Goal: Transaction & Acquisition: Purchase product/service

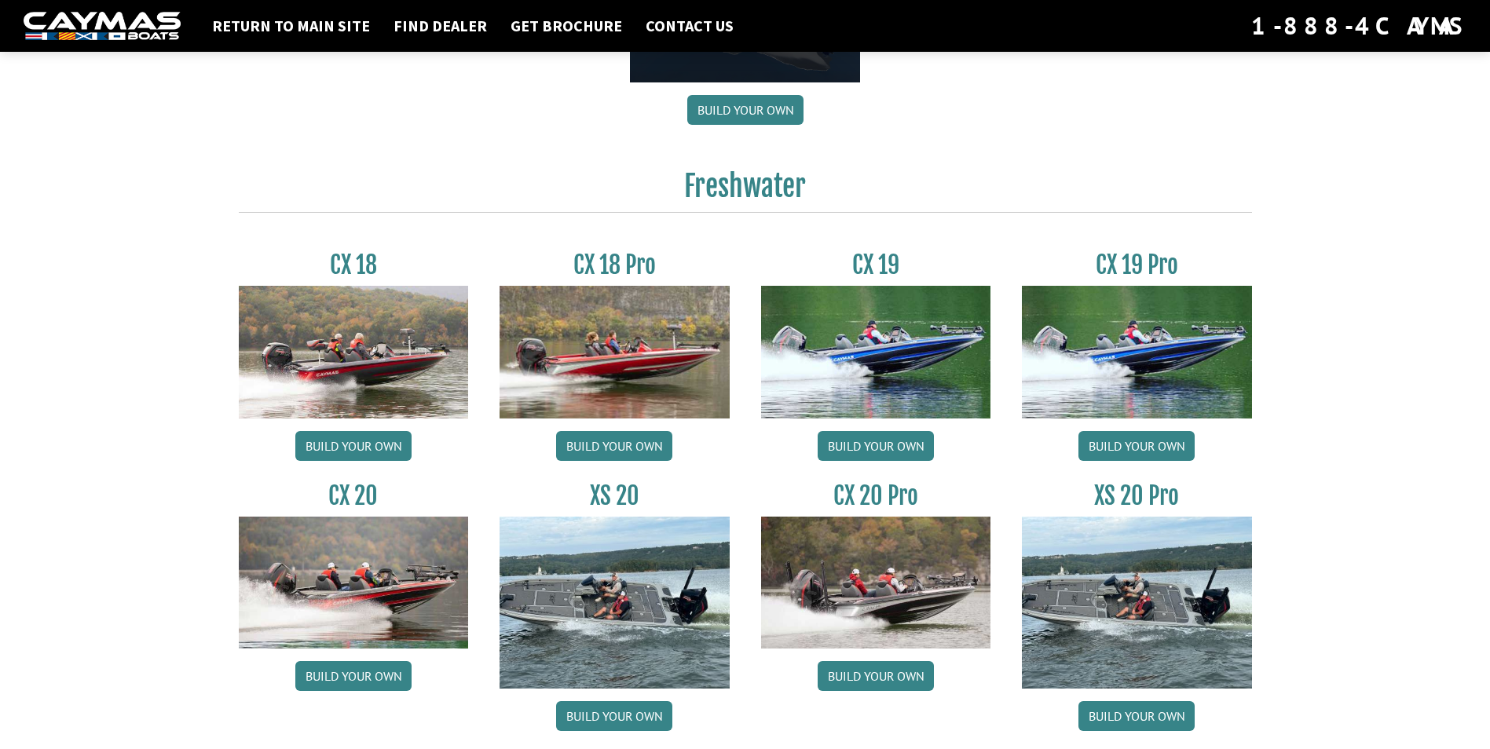
scroll to position [1257, 0]
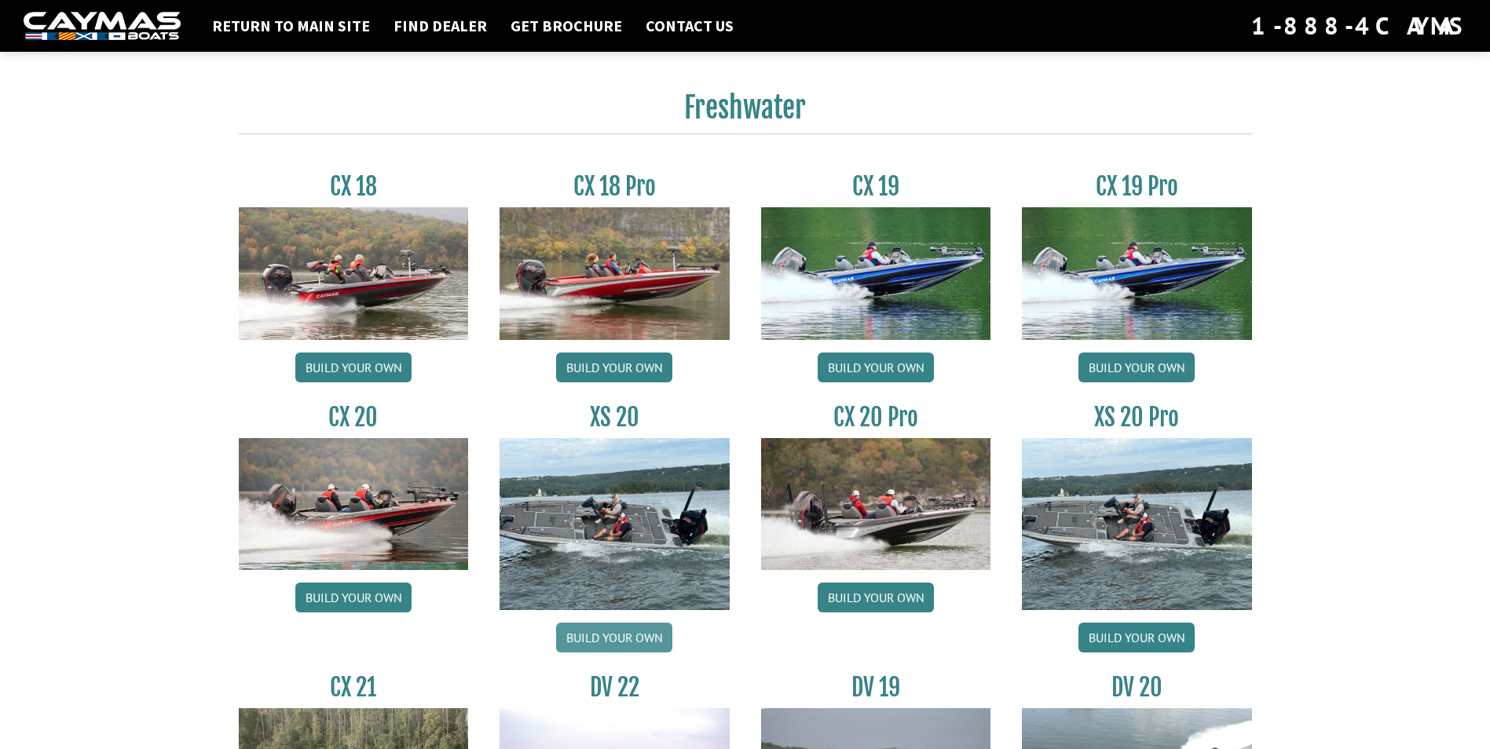
click at [598, 637] on link "Build your own" at bounding box center [614, 638] width 116 height 30
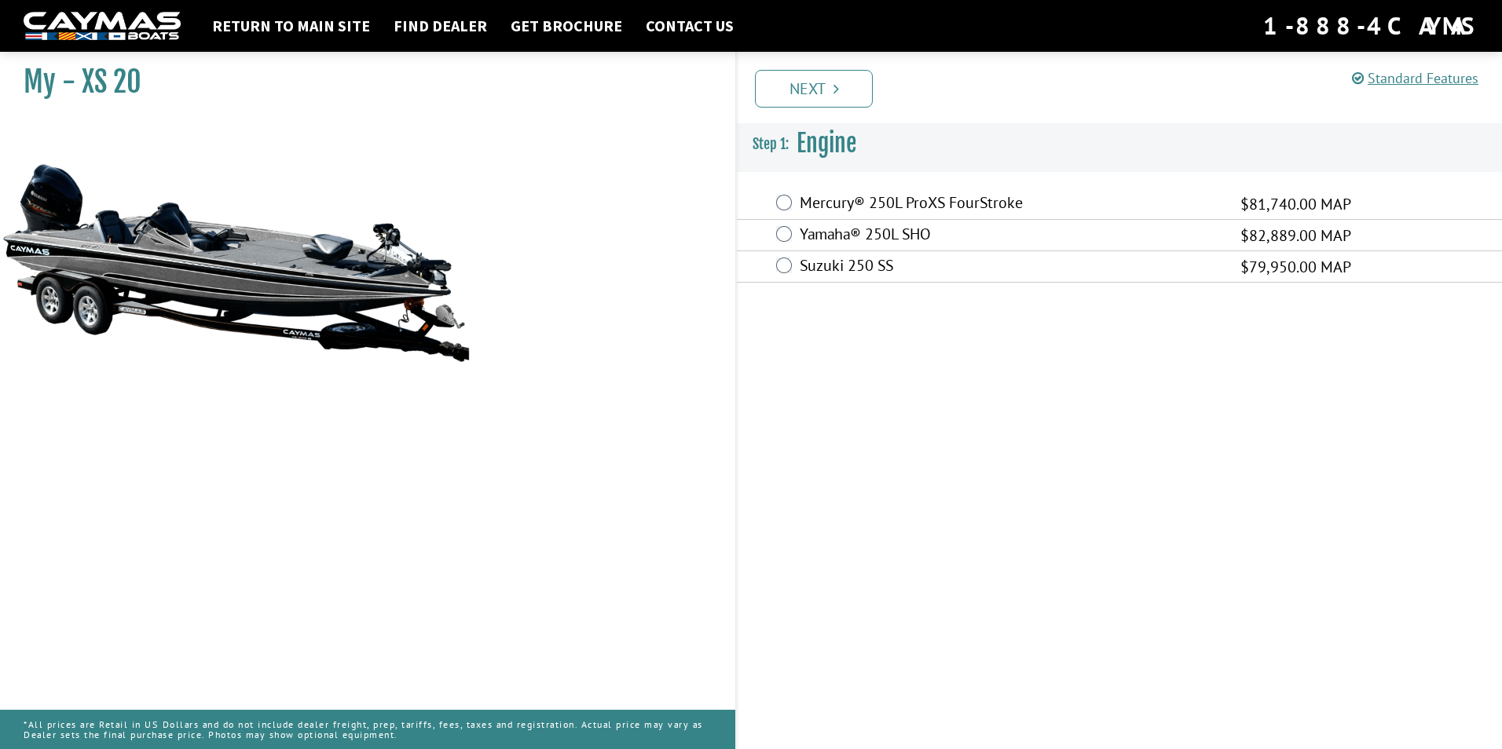
click at [852, 197] on label "Mercury® 250L ProXS FourStroke" at bounding box center [1009, 204] width 421 height 23
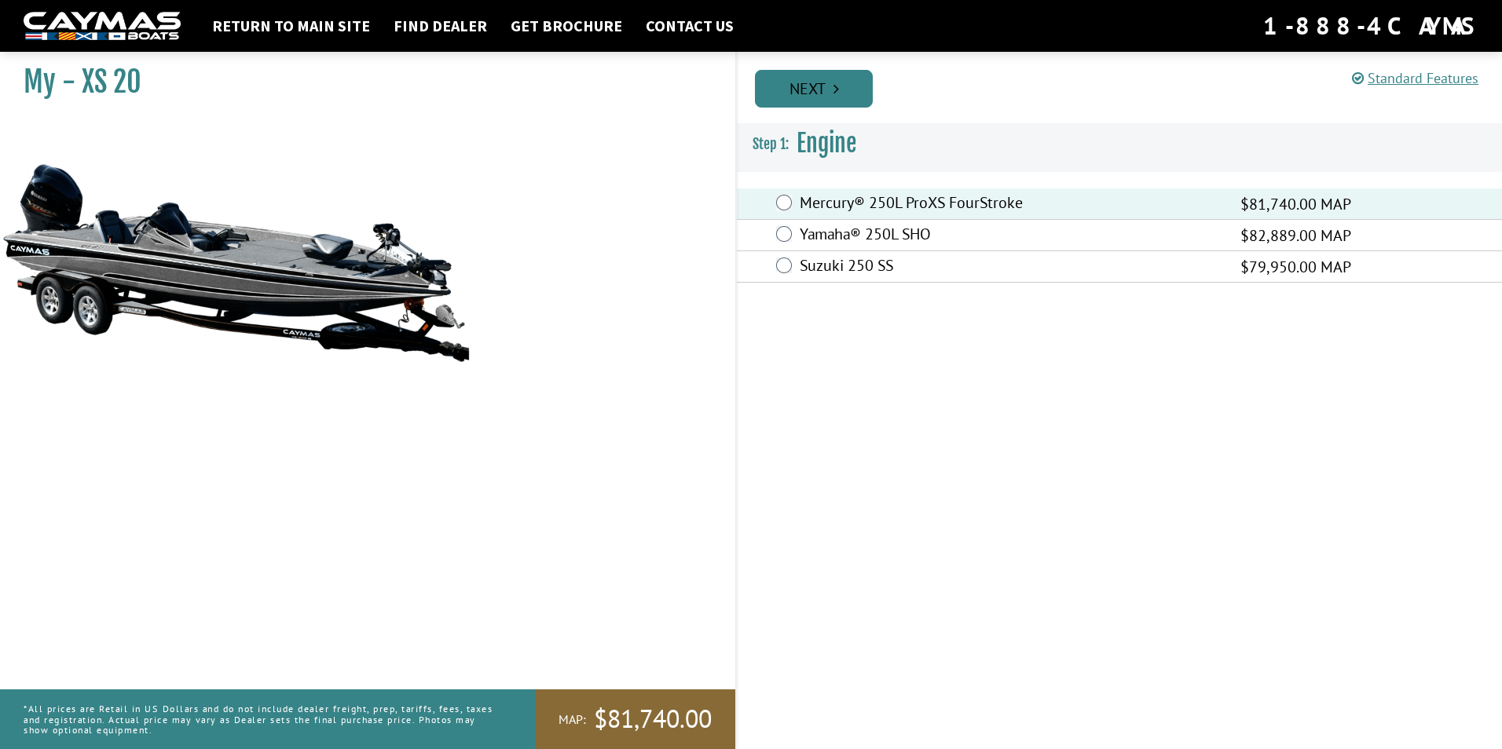
click at [848, 84] on link "Next" at bounding box center [814, 89] width 118 height 38
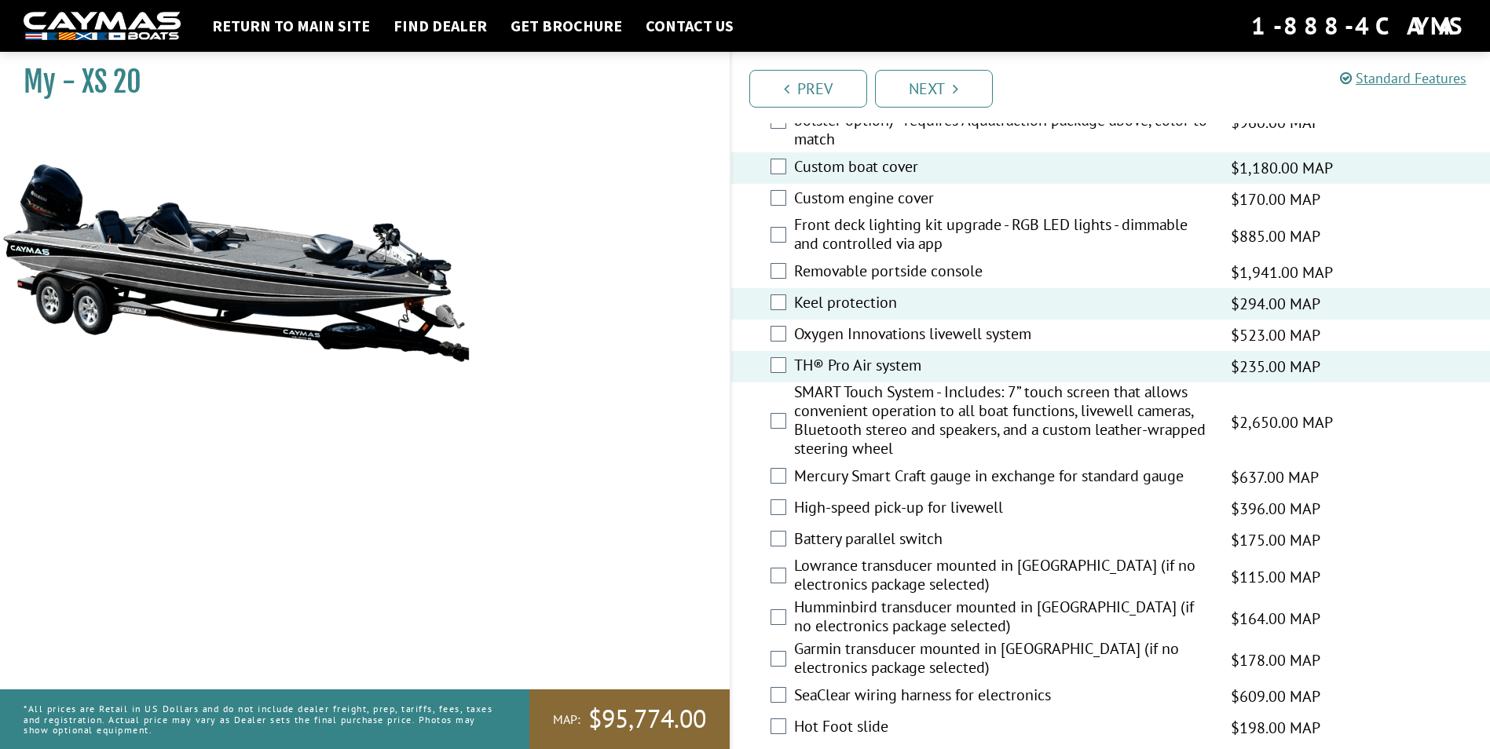
scroll to position [2199, 0]
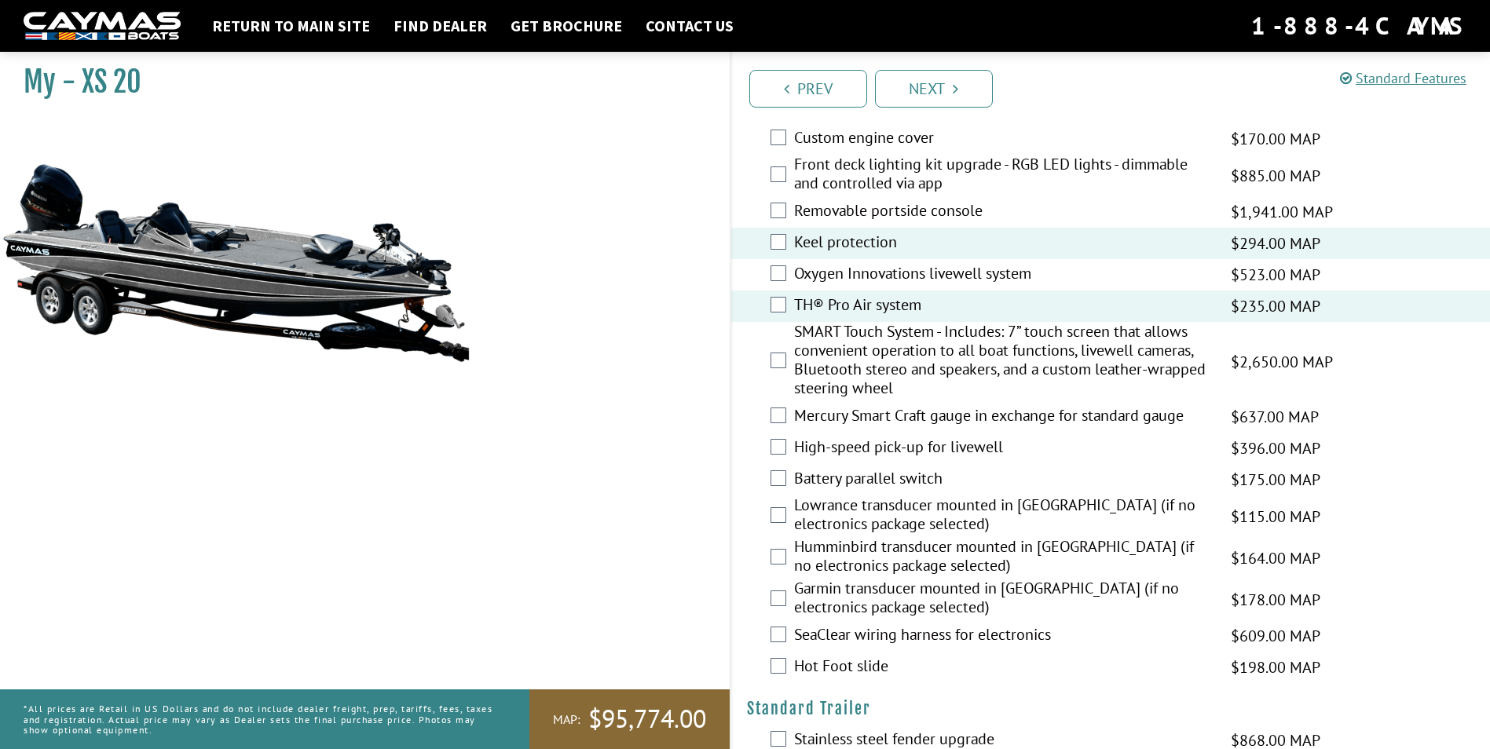
click at [957, 447] on label "High-speed pick-up for livewell" at bounding box center [1003, 448] width 418 height 23
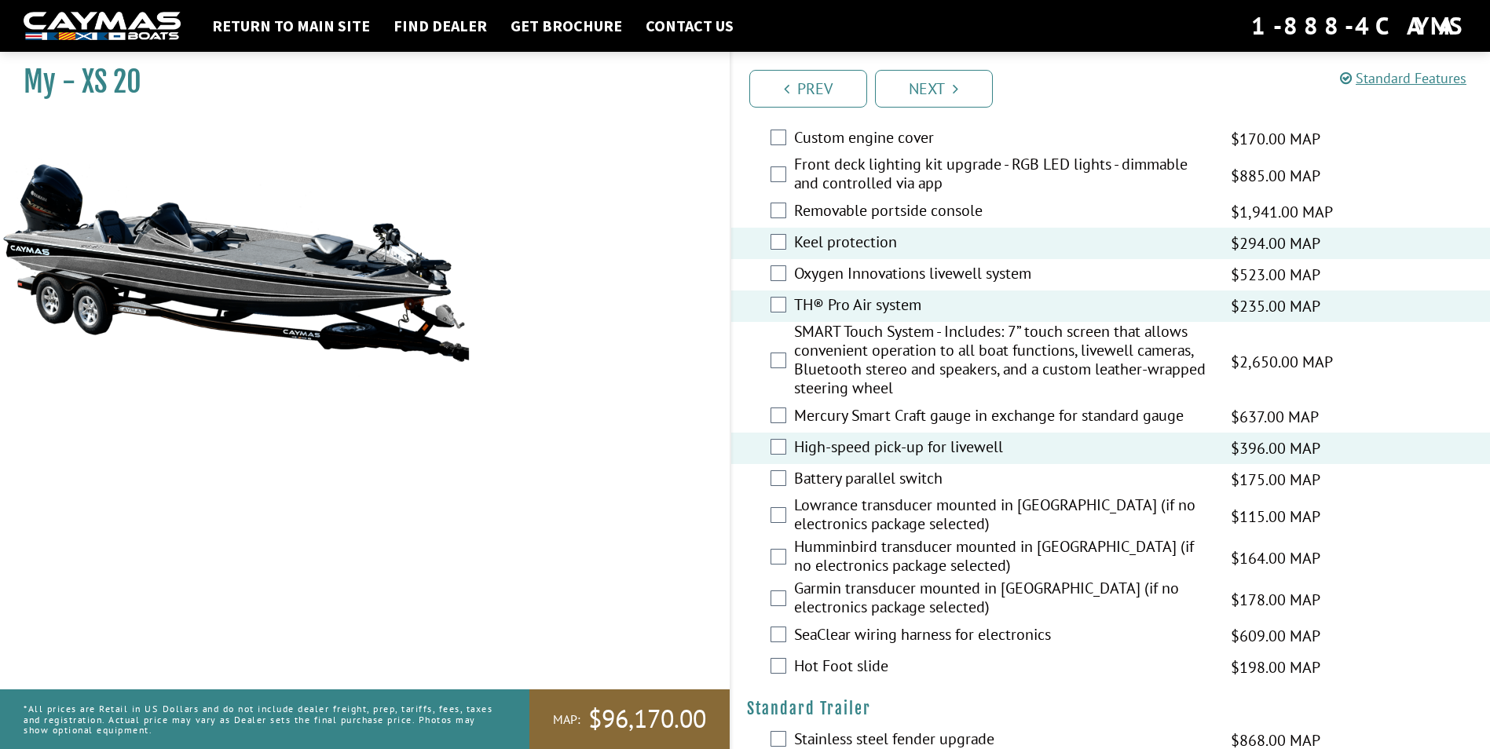
click at [869, 668] on label "Hot Foot slide" at bounding box center [1003, 668] width 418 height 23
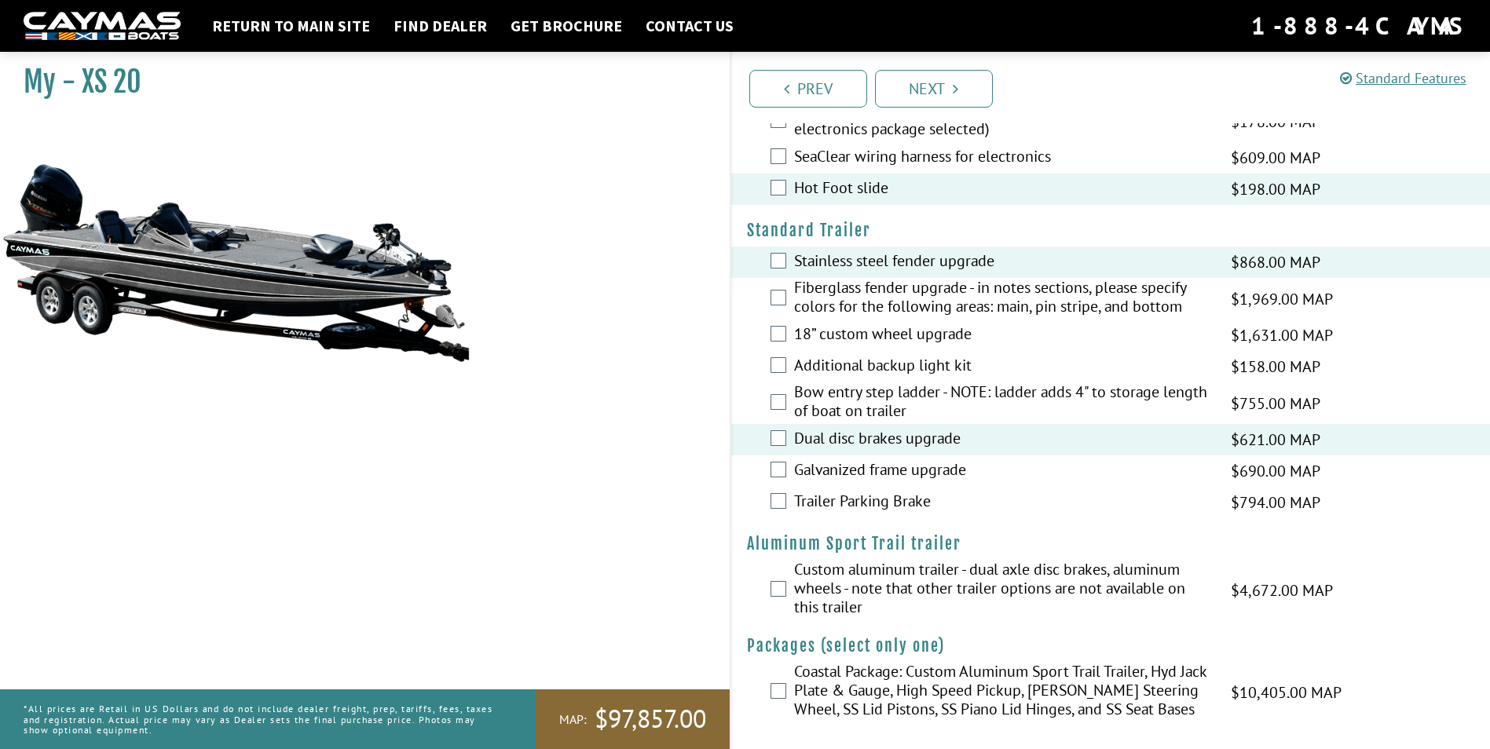
scroll to position [2680, 0]
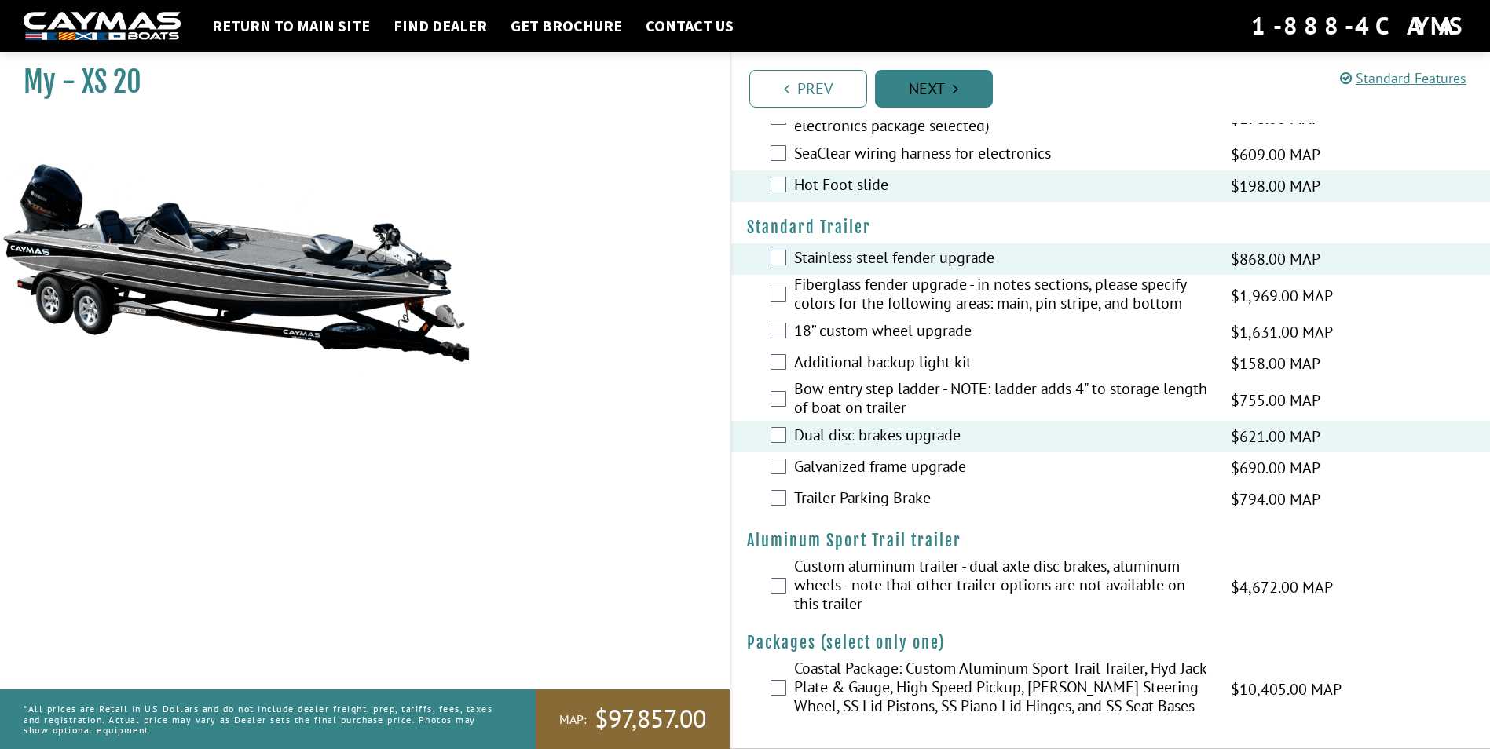
click at [963, 72] on link "Next" at bounding box center [934, 89] width 118 height 38
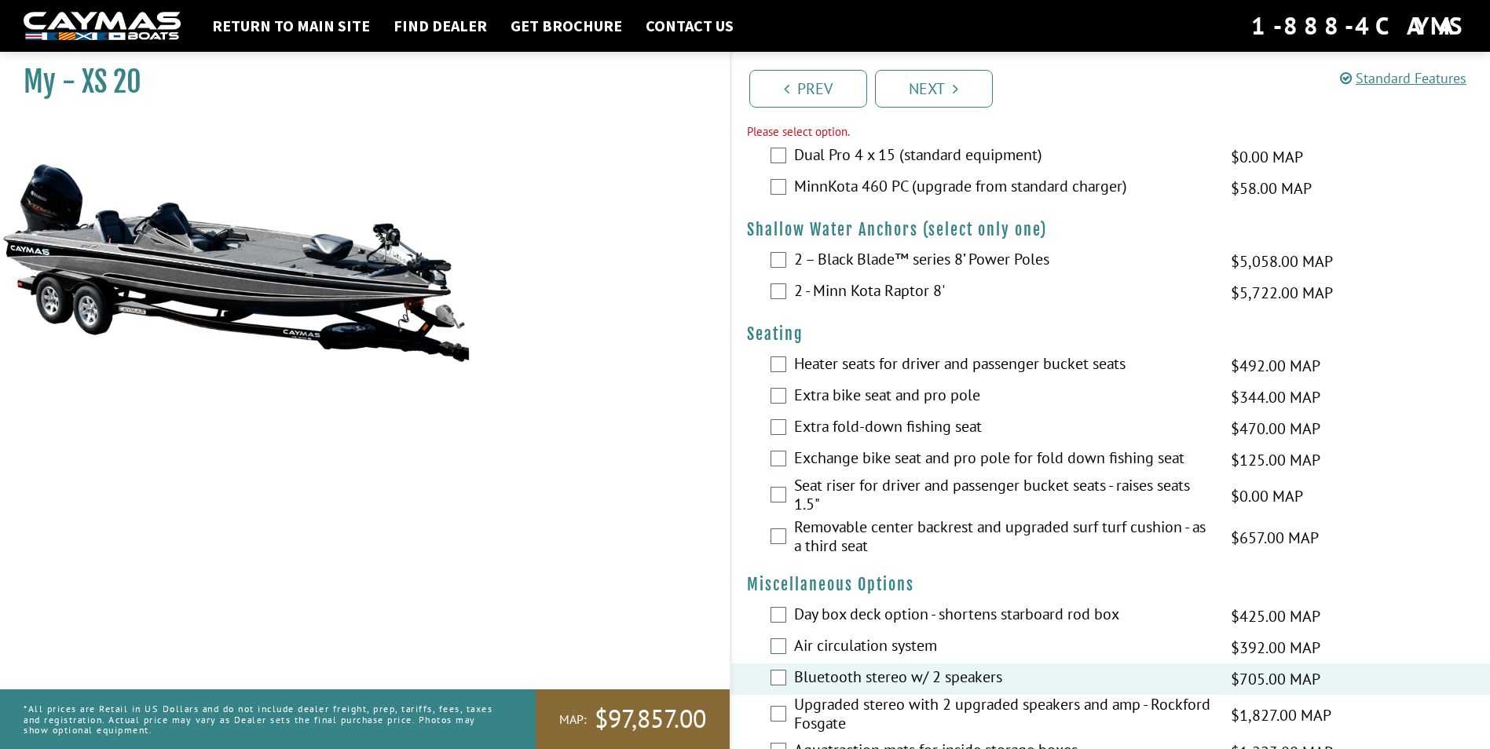
scroll to position [1447, 0]
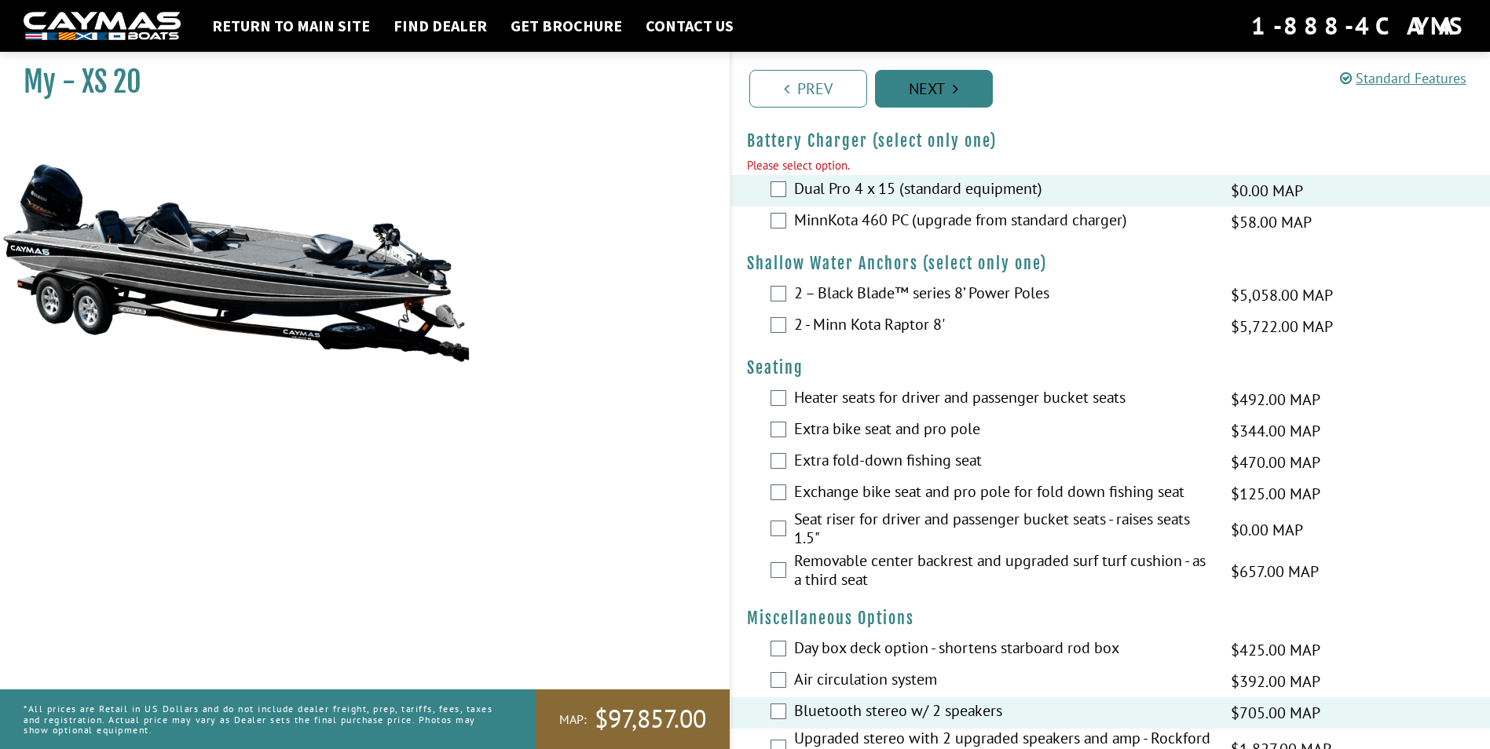
click at [950, 96] on link "Next" at bounding box center [934, 89] width 118 height 38
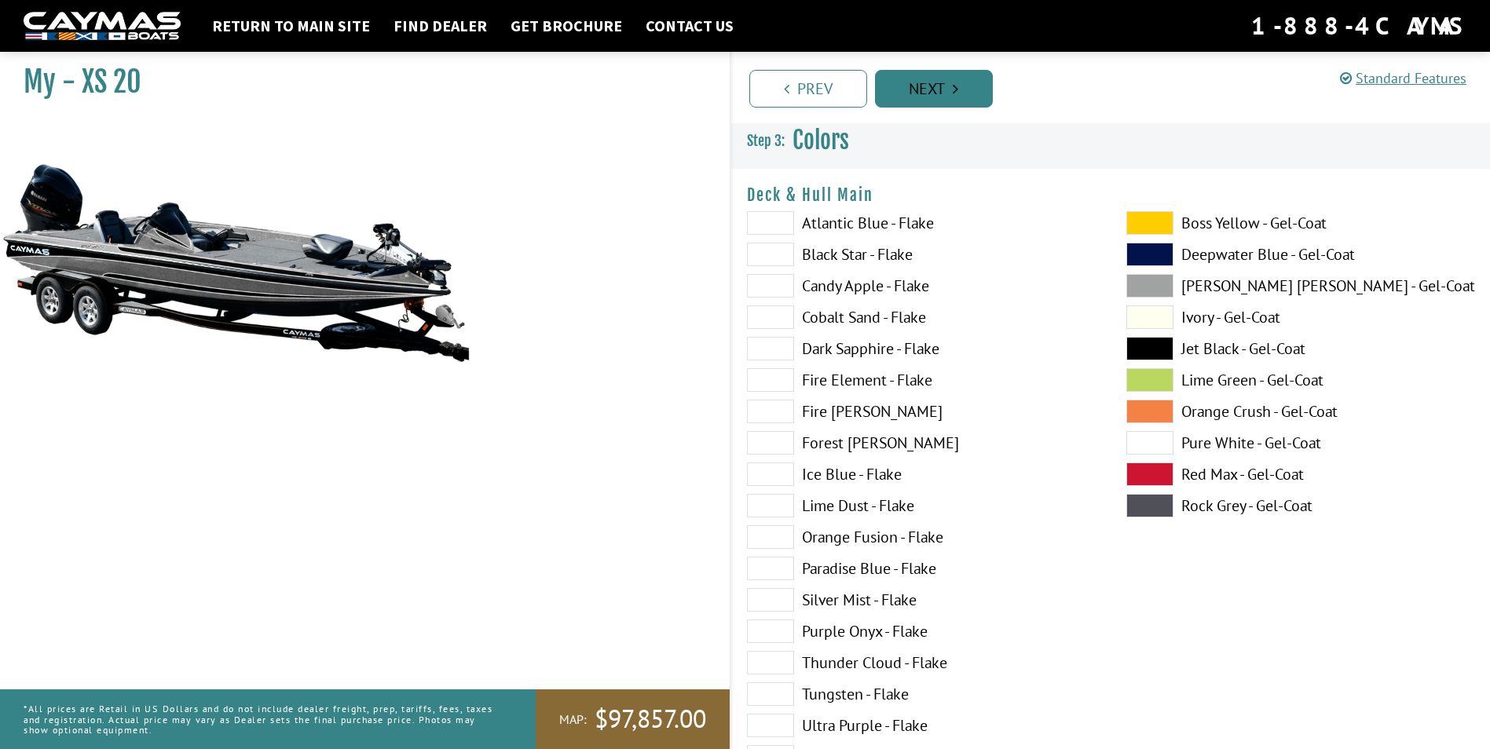
scroll to position [0, 0]
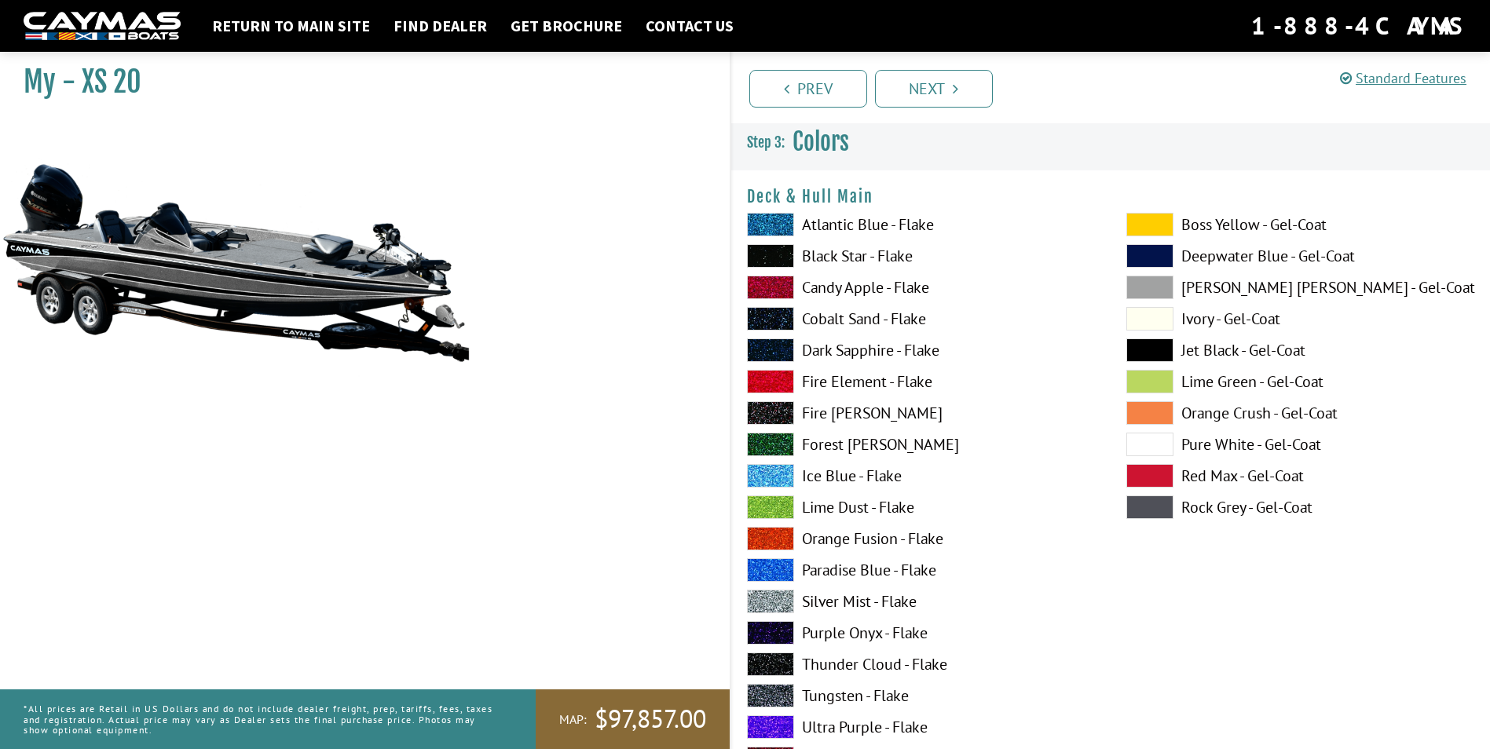
click at [1164, 317] on span at bounding box center [1149, 319] width 47 height 24
click at [1145, 435] on span at bounding box center [1149, 445] width 47 height 24
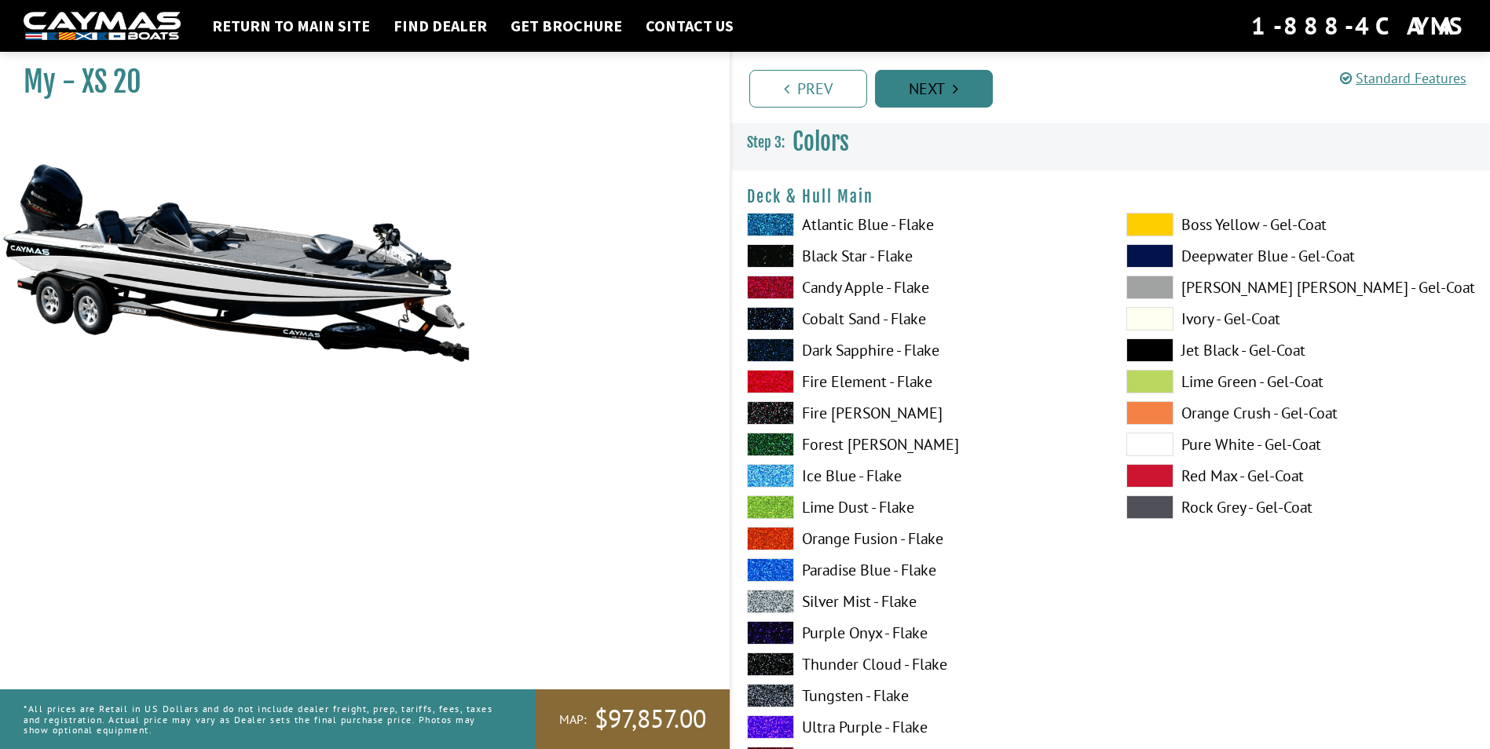
click at [953, 92] on icon "Pagination" at bounding box center [955, 89] width 5 height 16
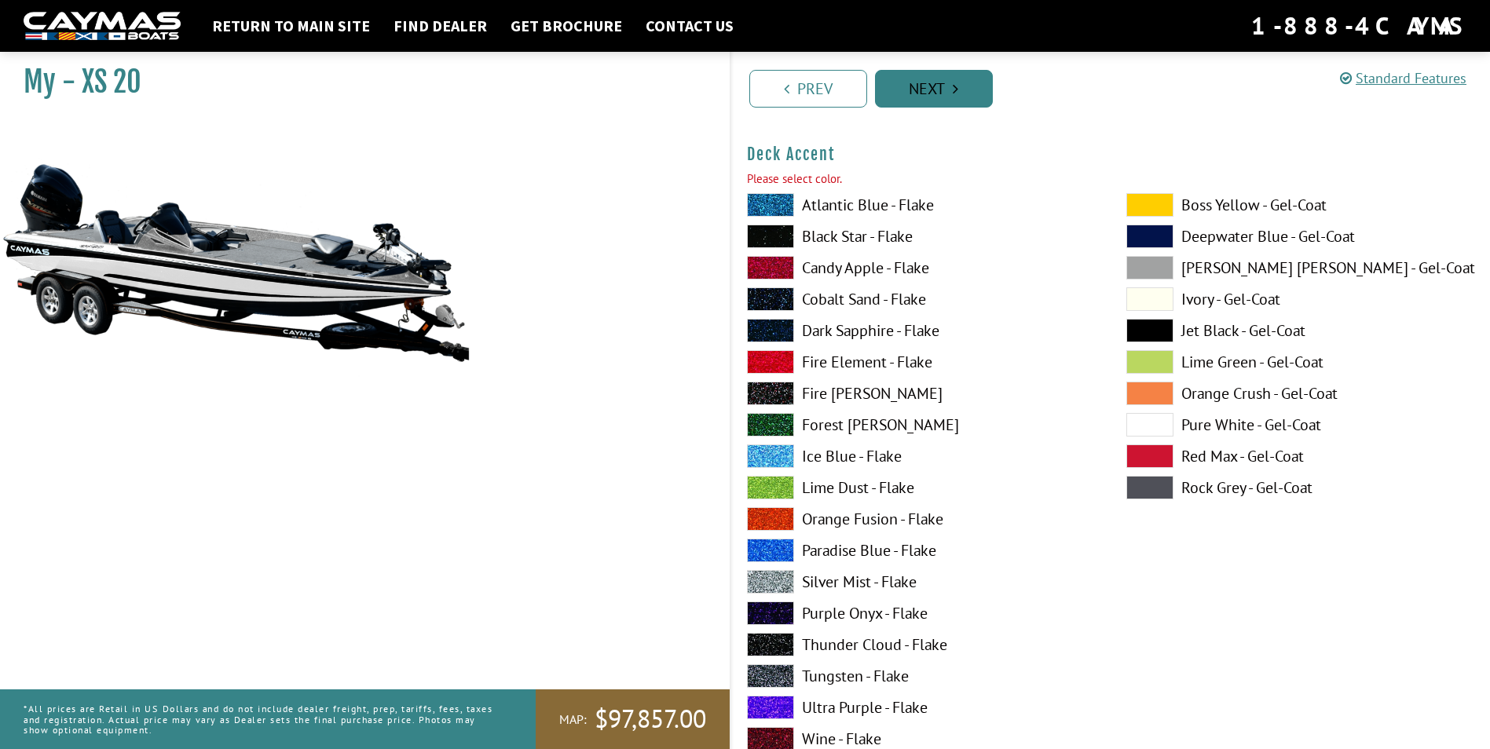
scroll to position [702, 0]
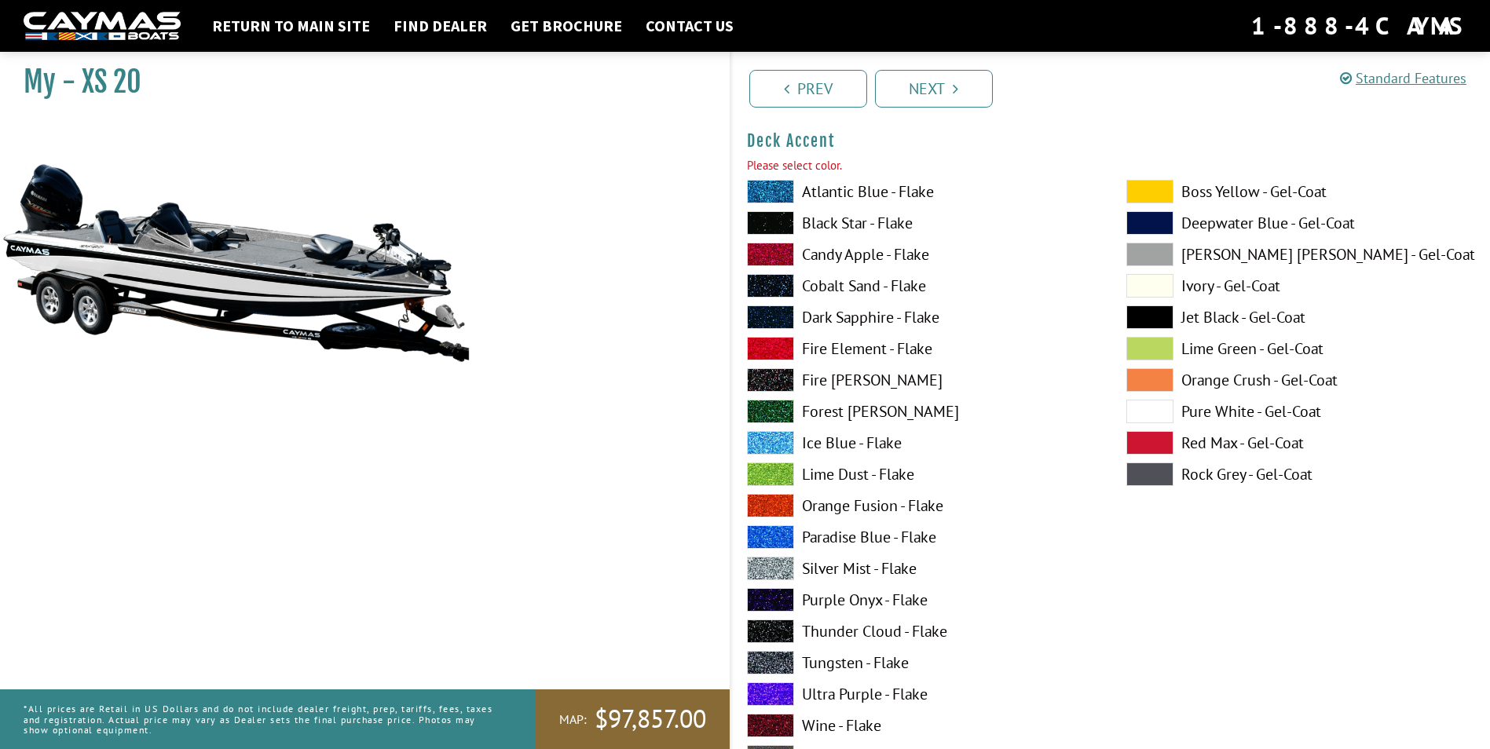
click at [1132, 416] on span at bounding box center [1149, 412] width 47 height 24
click at [937, 83] on link "Next" at bounding box center [934, 89] width 118 height 38
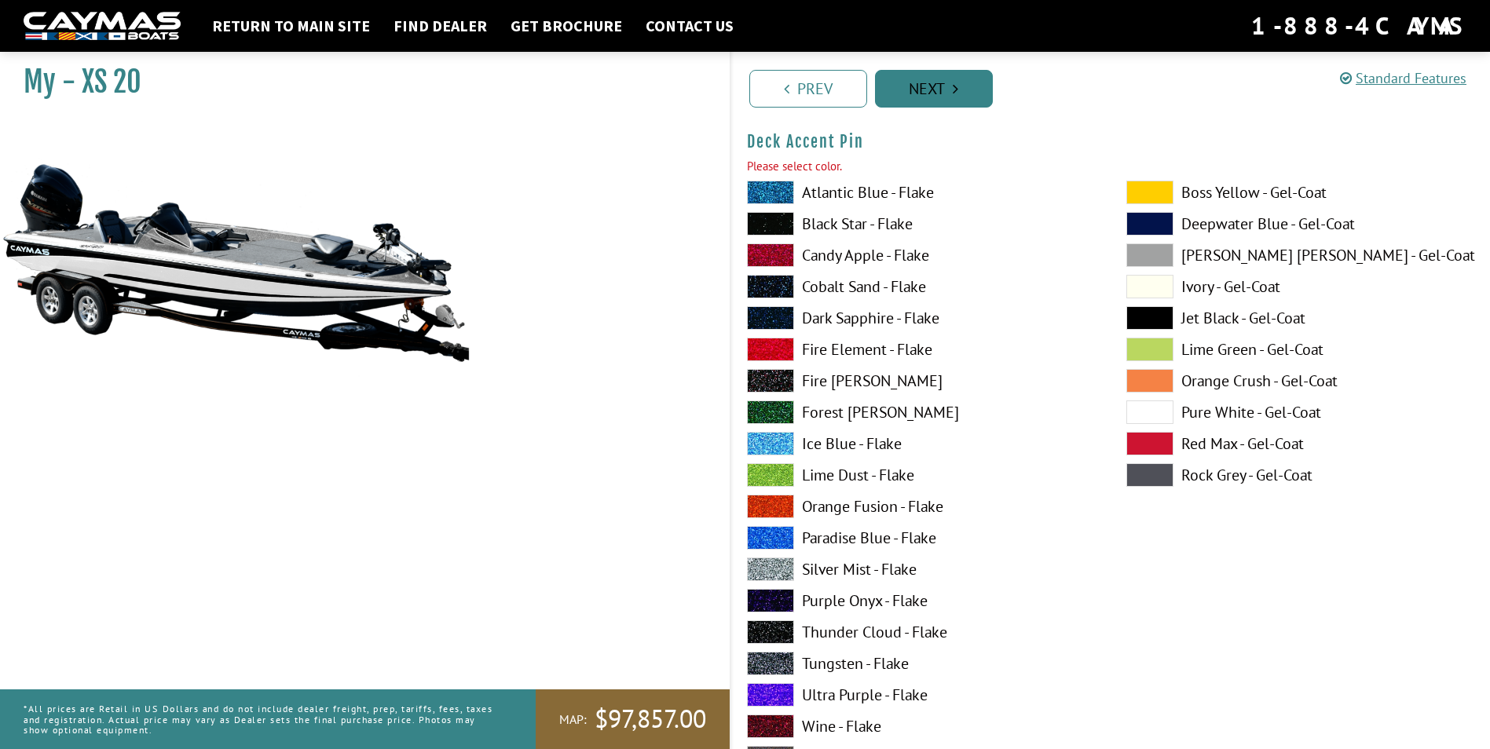
scroll to position [1348, 0]
click at [1154, 315] on span at bounding box center [1149, 317] width 47 height 24
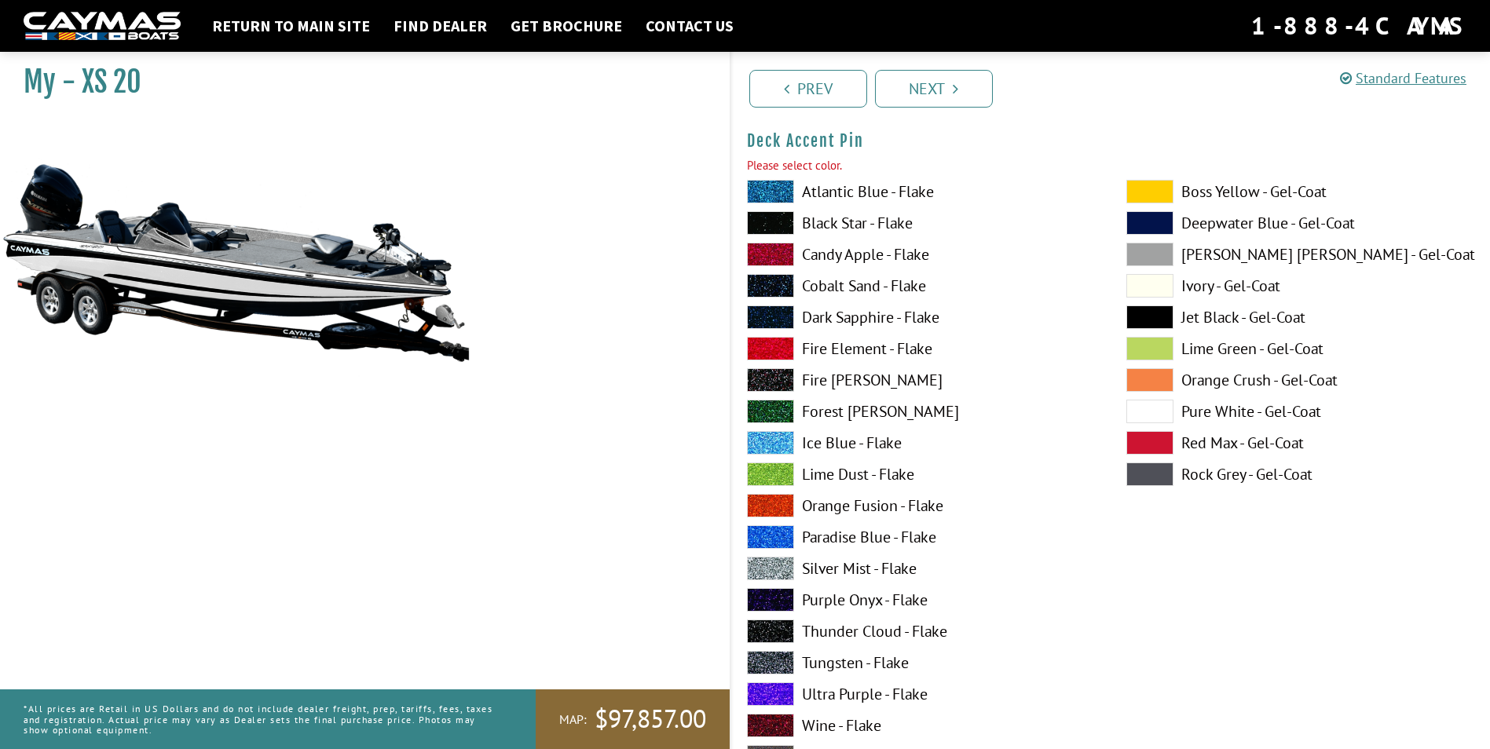
click at [1164, 296] on span at bounding box center [1149, 286] width 47 height 24
click at [1158, 407] on span at bounding box center [1149, 412] width 47 height 24
click at [1158, 309] on span at bounding box center [1149, 317] width 47 height 24
click at [773, 224] on span at bounding box center [770, 223] width 47 height 24
click at [968, 98] on link "Next" at bounding box center [934, 89] width 118 height 38
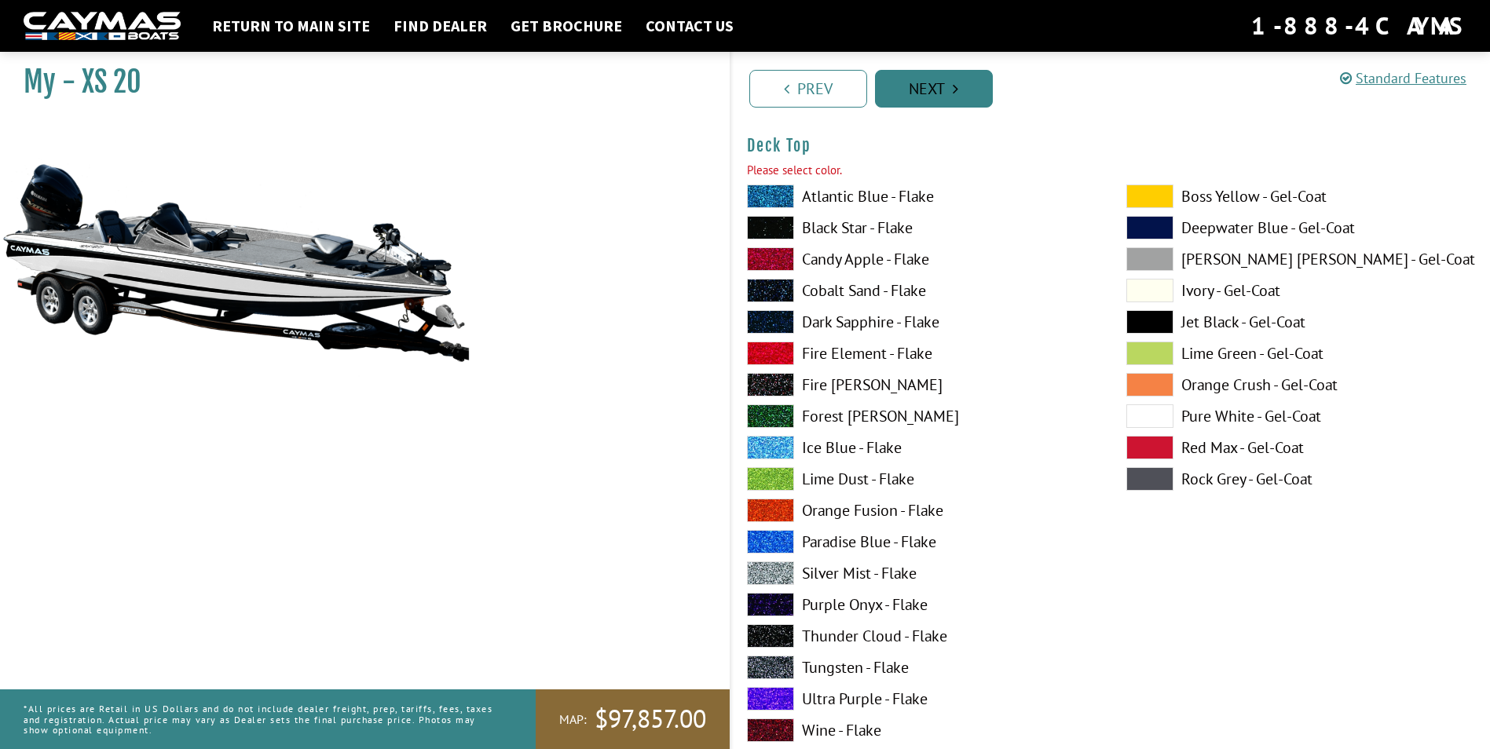
scroll to position [1995, 0]
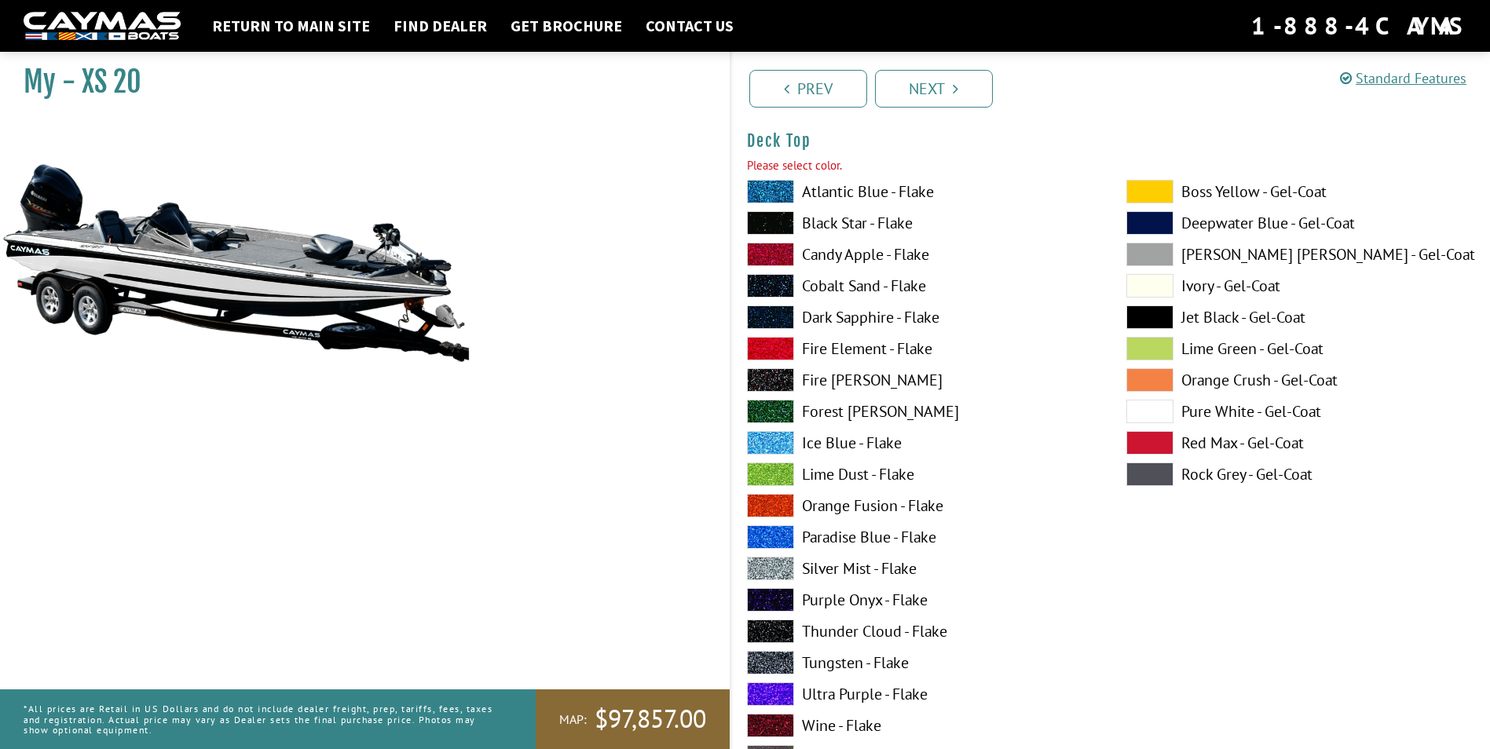
click at [1155, 407] on span at bounding box center [1149, 412] width 47 height 24
click at [776, 221] on span at bounding box center [770, 223] width 47 height 24
click at [947, 91] on link "Next" at bounding box center [934, 89] width 118 height 38
click at [779, 227] on span at bounding box center [770, 223] width 47 height 24
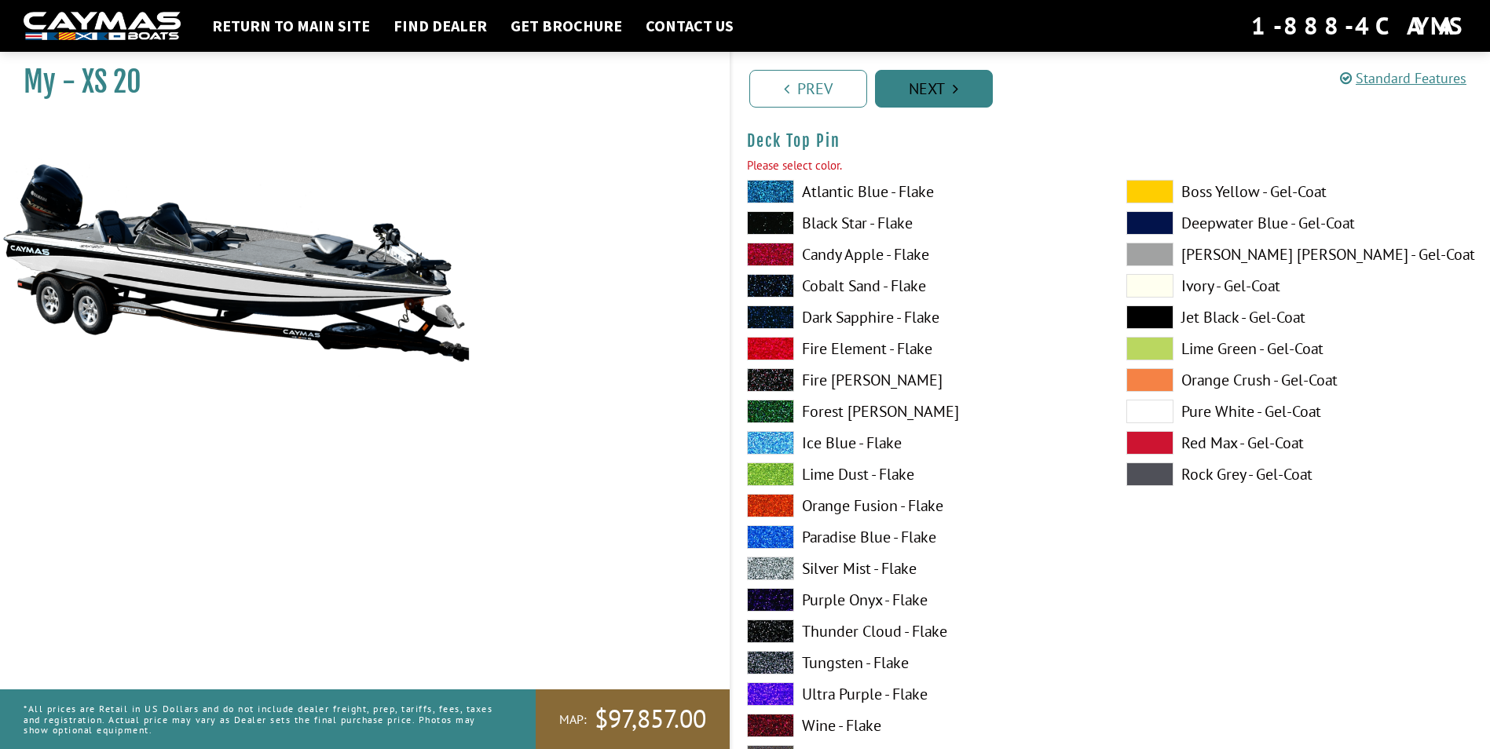
click at [938, 95] on link "Next" at bounding box center [934, 89] width 118 height 38
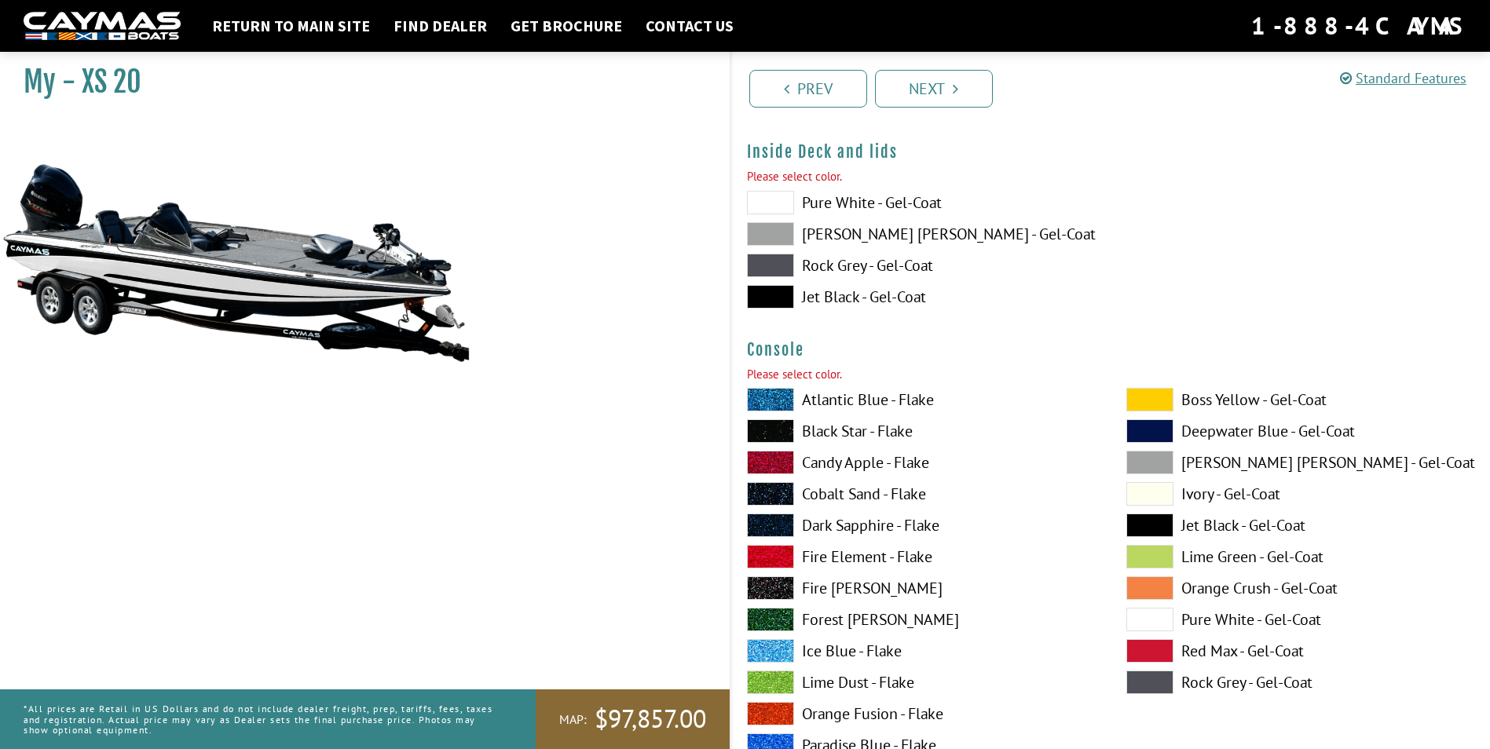
scroll to position [3287, 0]
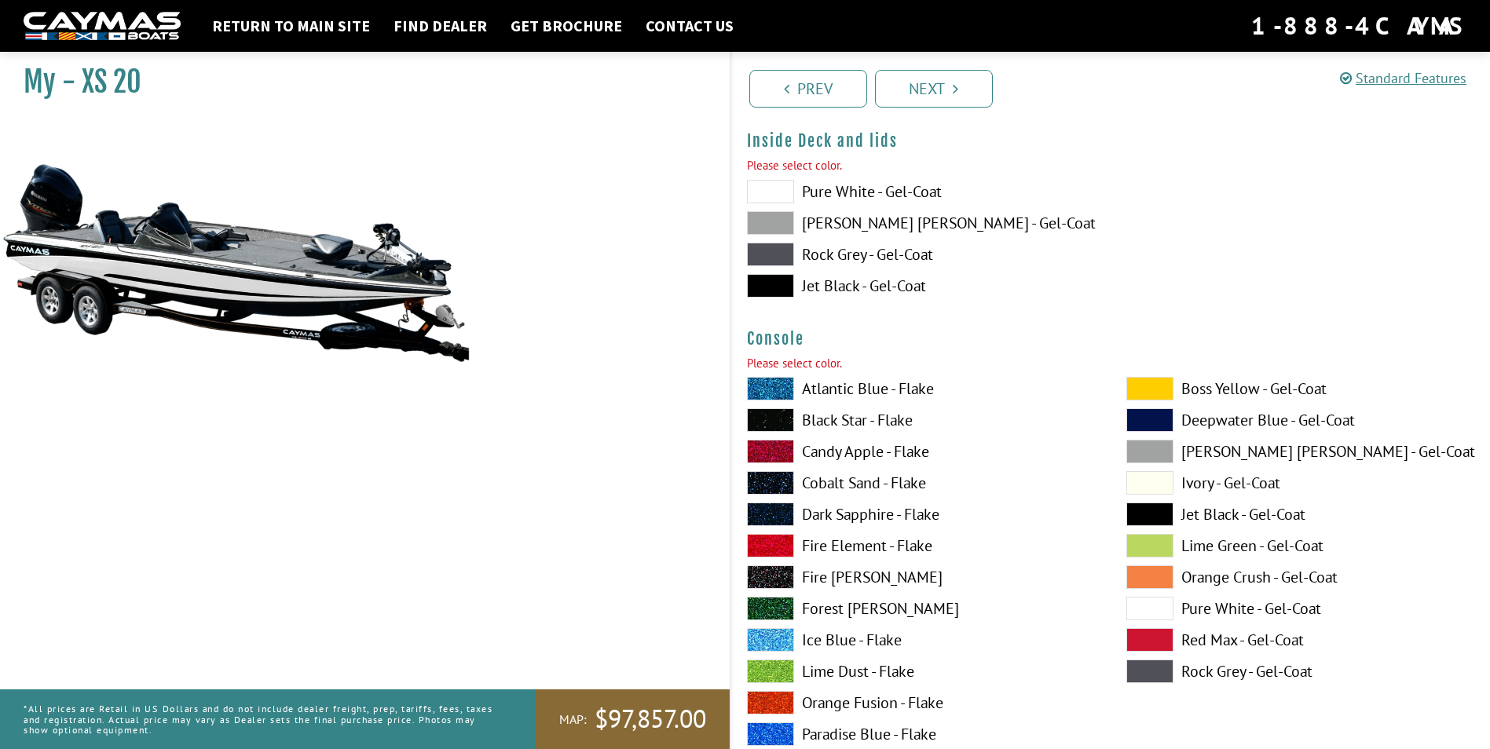
click at [773, 187] on span at bounding box center [770, 192] width 47 height 24
click at [942, 97] on link "Next" at bounding box center [934, 89] width 118 height 38
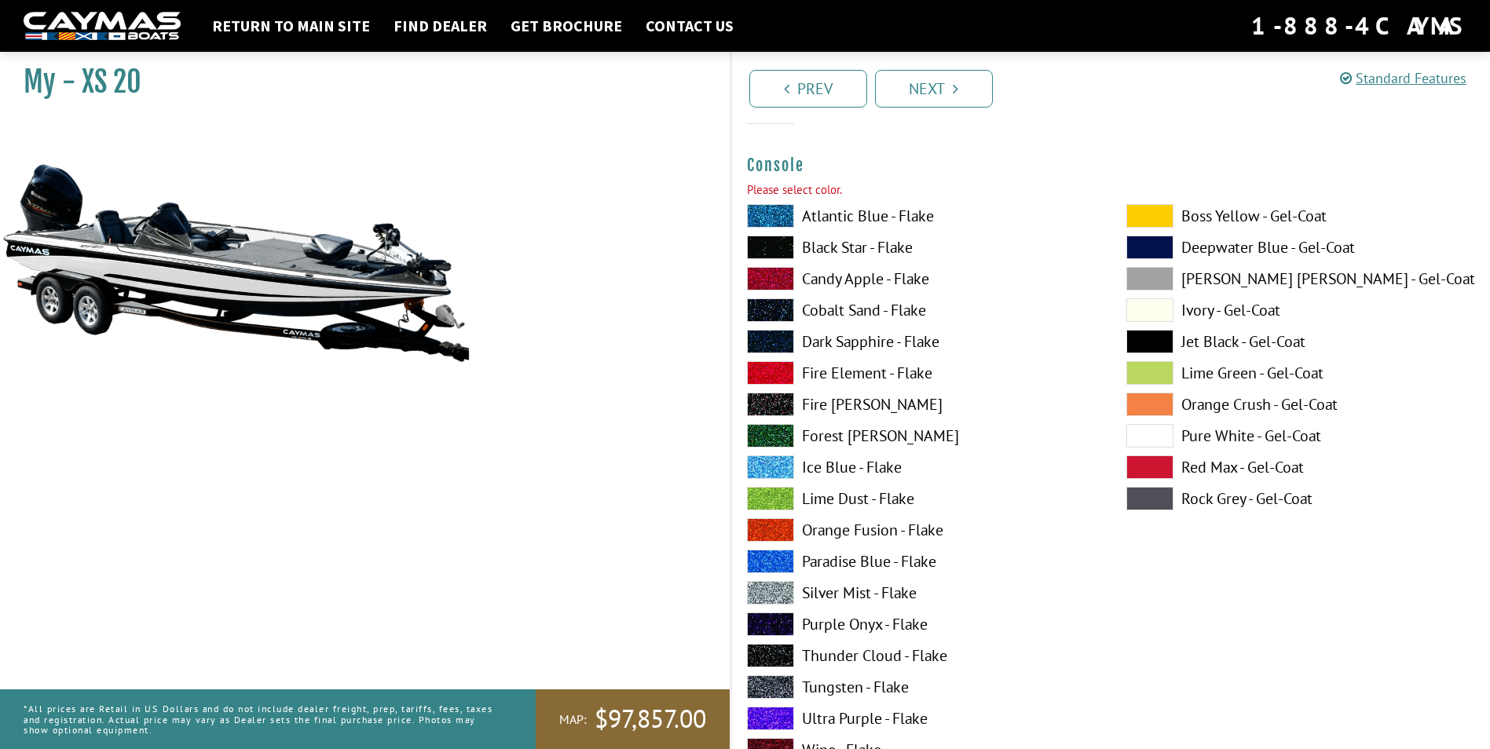
scroll to position [3463, 0]
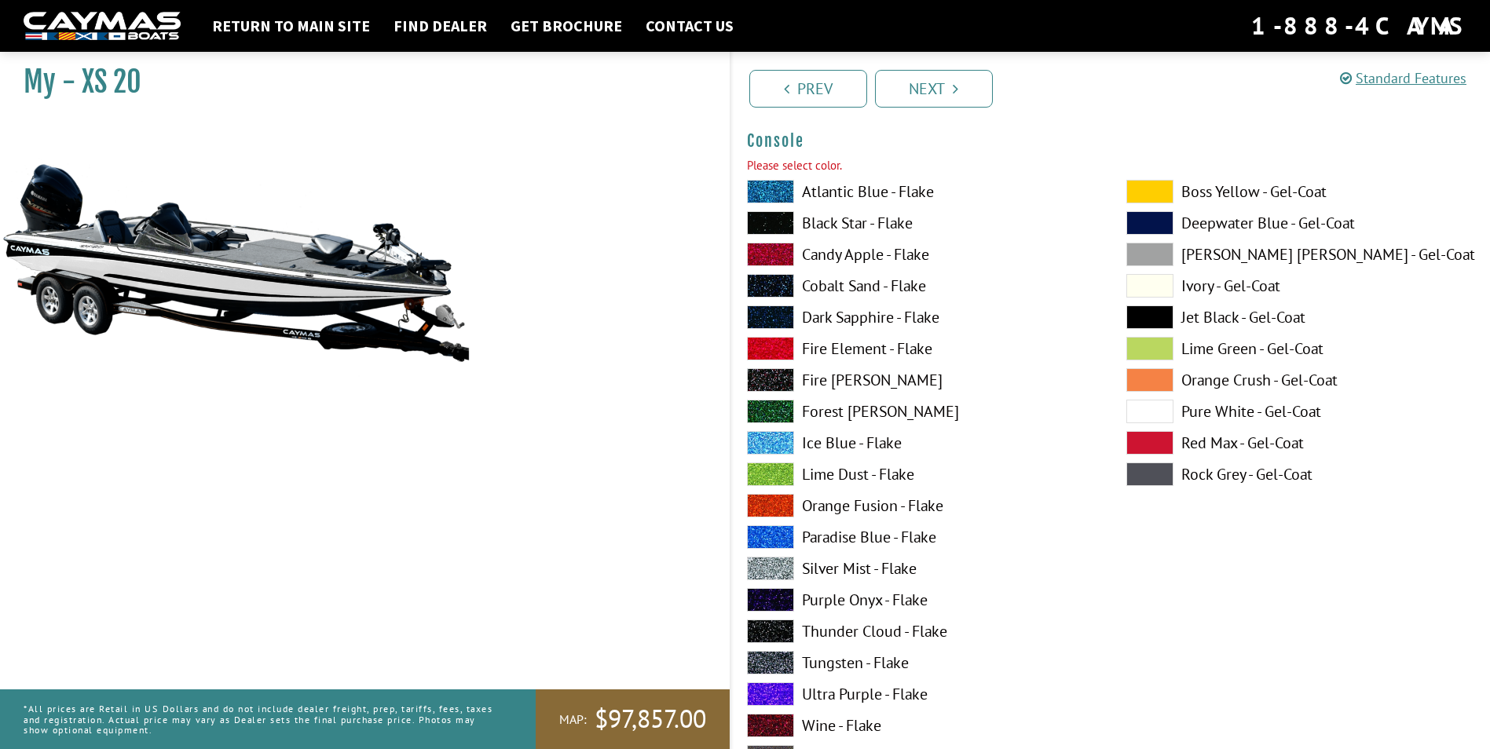
click at [1154, 412] on span at bounding box center [1149, 412] width 47 height 24
click at [955, 102] on link "Next" at bounding box center [934, 89] width 118 height 38
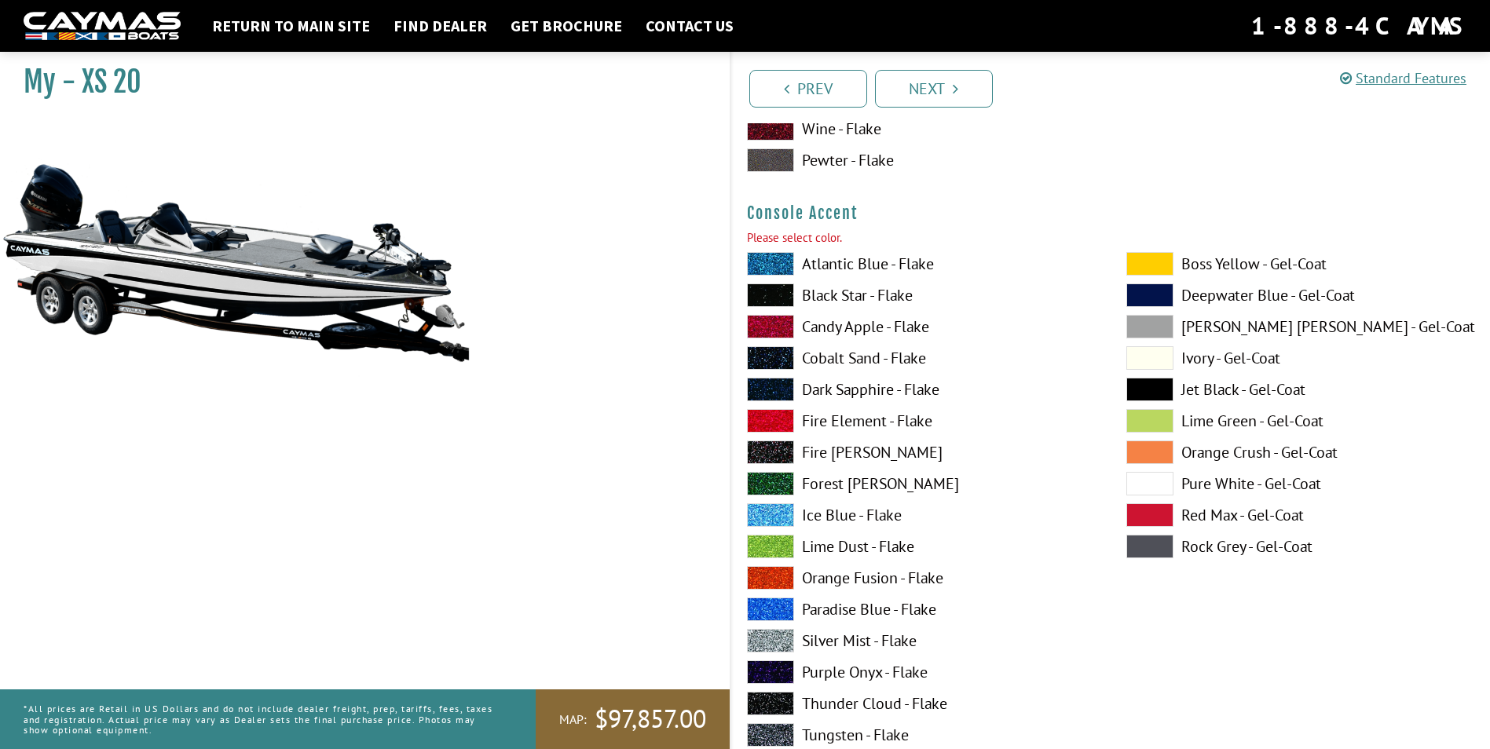
scroll to position [4109, 0]
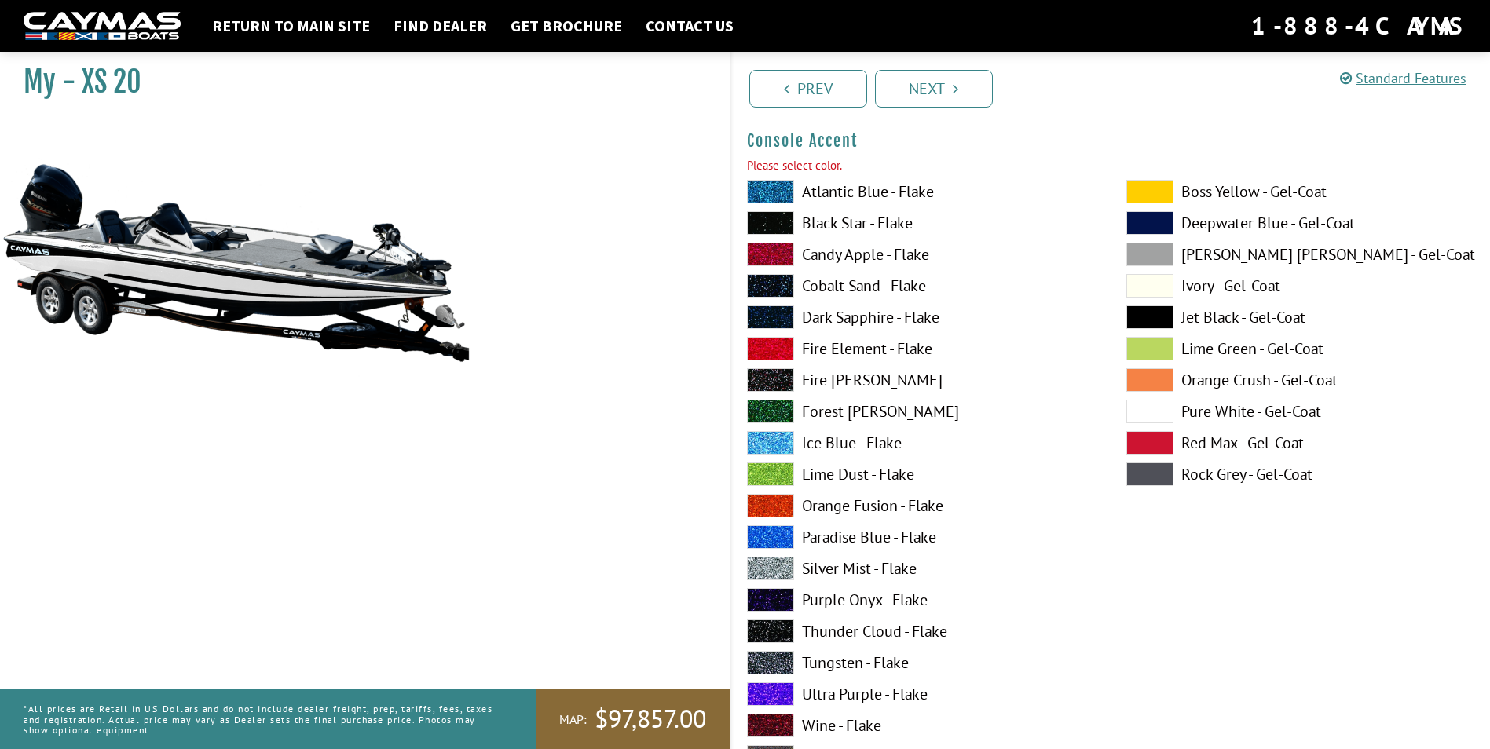
click at [778, 216] on span at bounding box center [770, 223] width 47 height 24
click at [967, 97] on link "Next" at bounding box center [934, 89] width 118 height 38
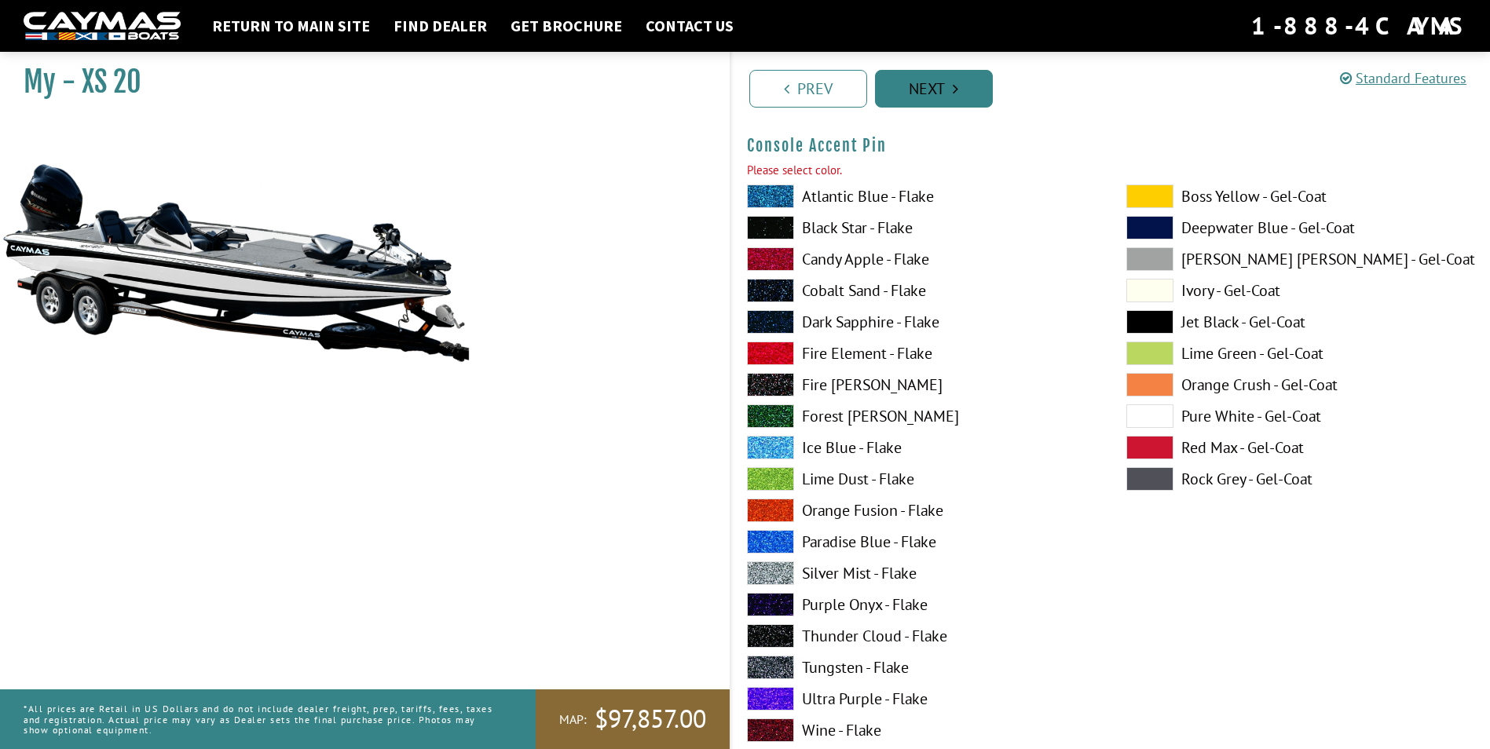
scroll to position [4755, 0]
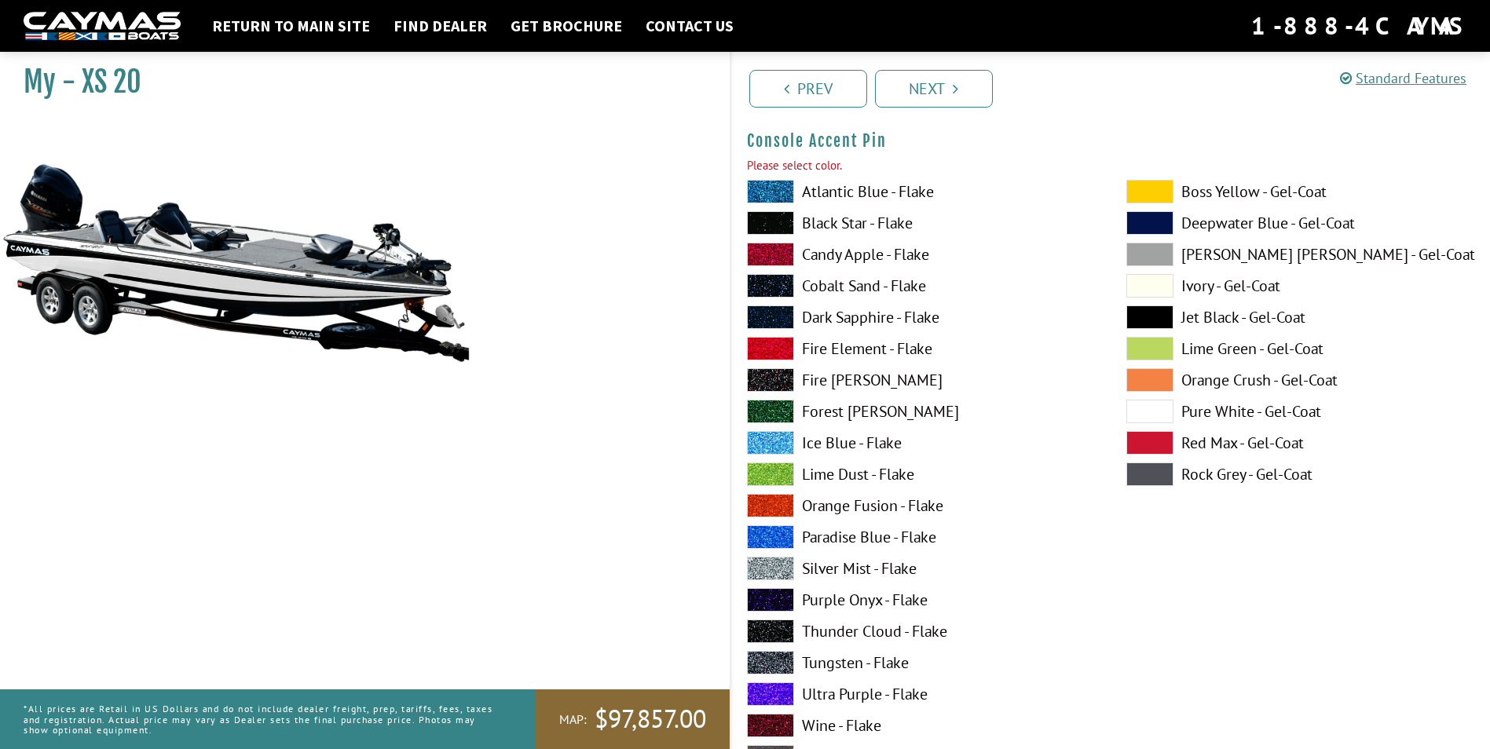
click at [787, 216] on span at bounding box center [770, 223] width 47 height 24
click at [959, 96] on link "Next" at bounding box center [934, 89] width 118 height 38
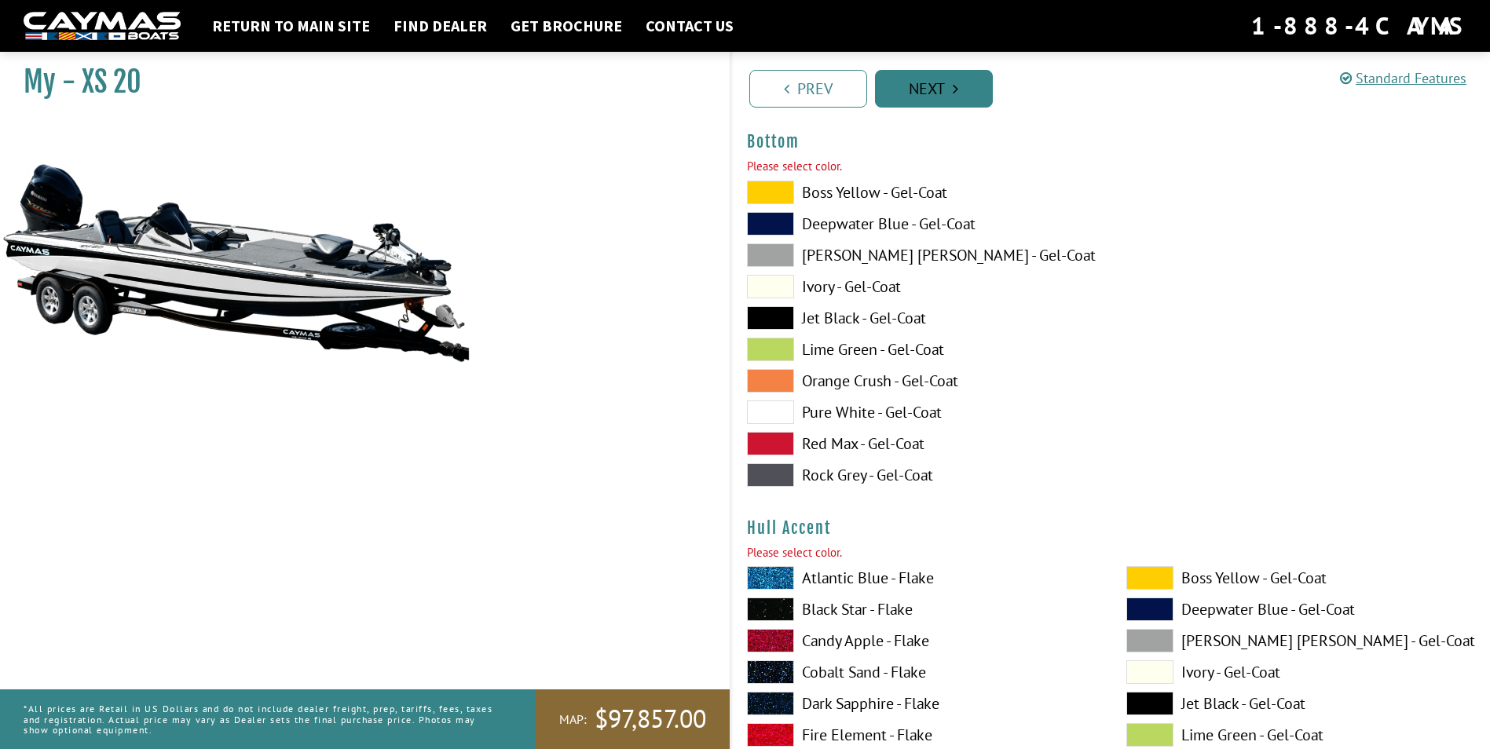
scroll to position [5402, 0]
click at [773, 410] on span at bounding box center [770, 412] width 47 height 24
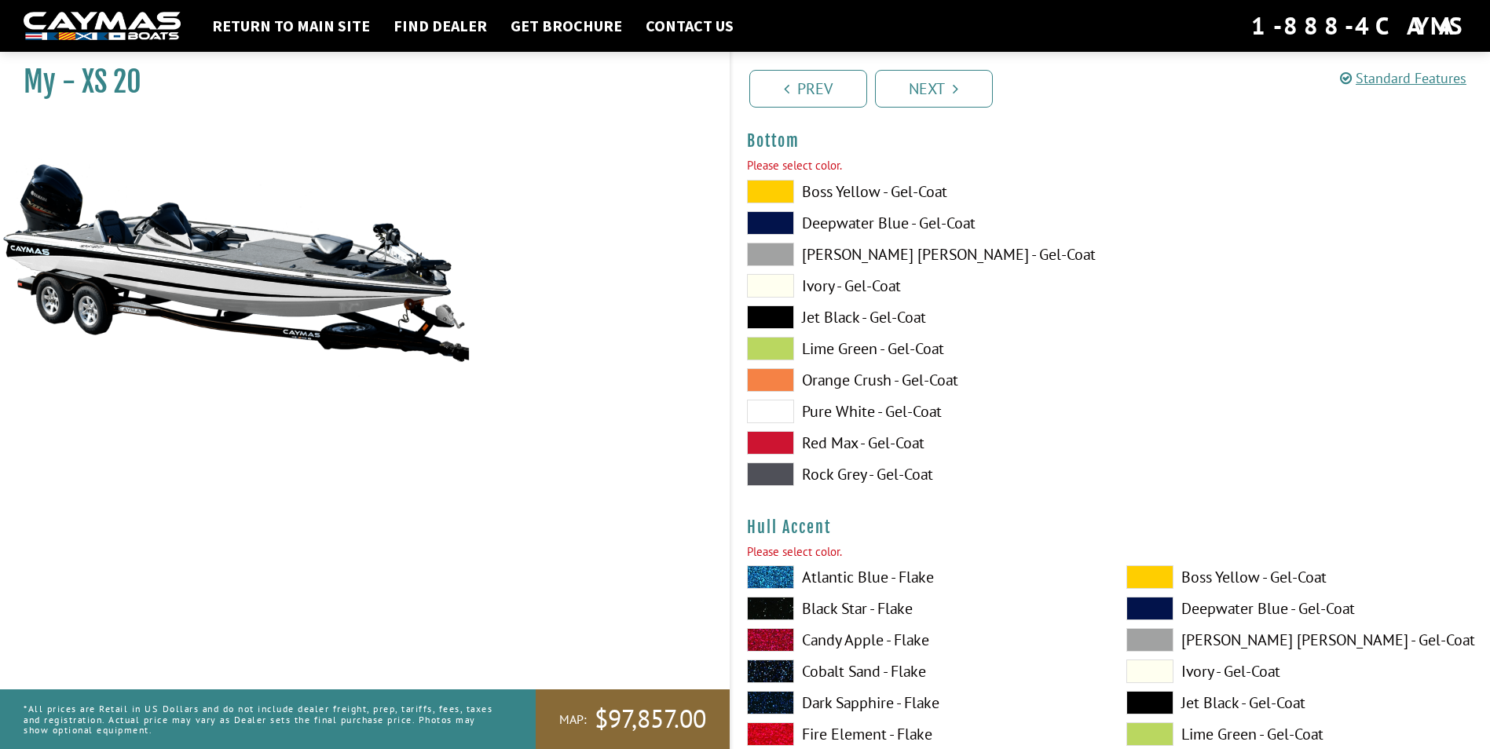
click at [778, 310] on span at bounding box center [770, 317] width 47 height 24
click at [978, 85] on link "Next" at bounding box center [934, 89] width 118 height 38
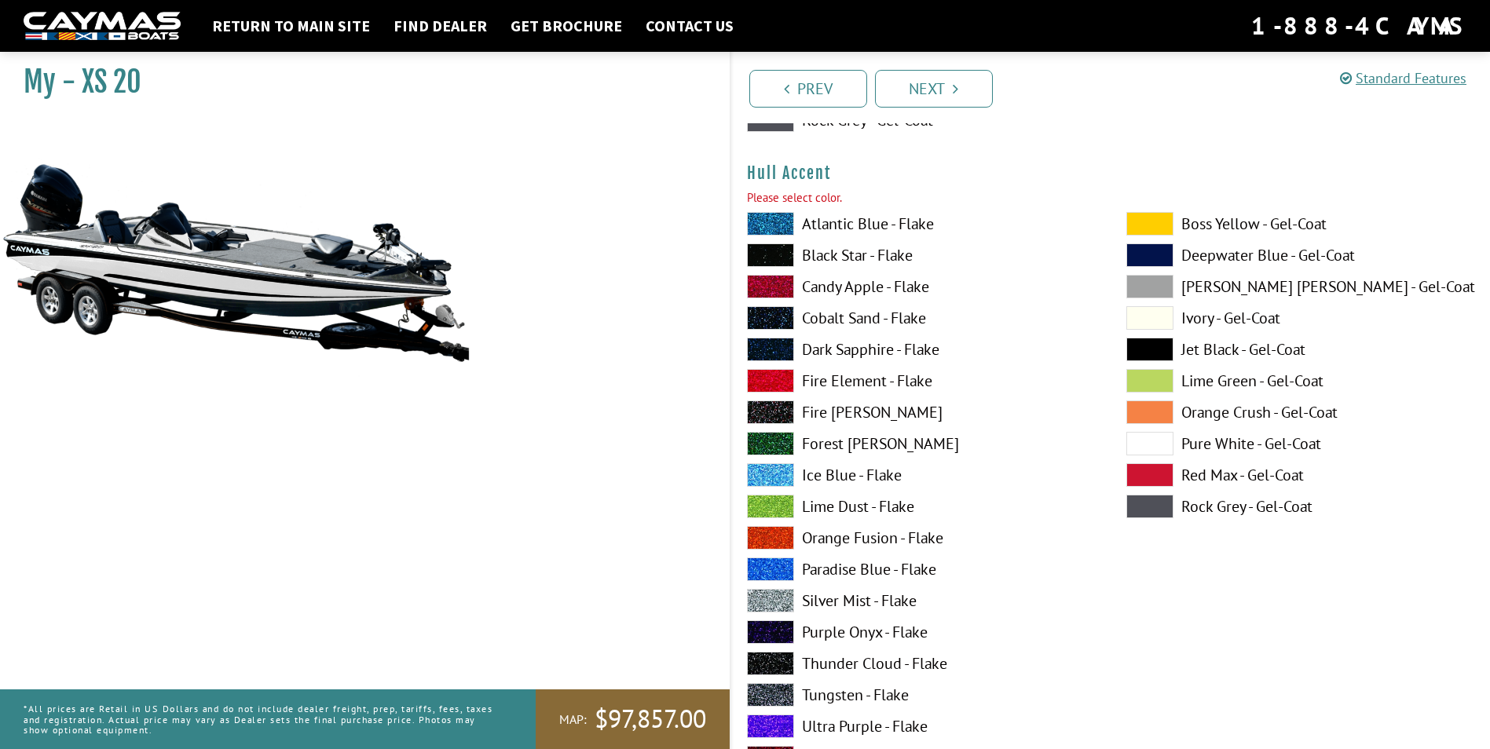
scroll to position [5765, 0]
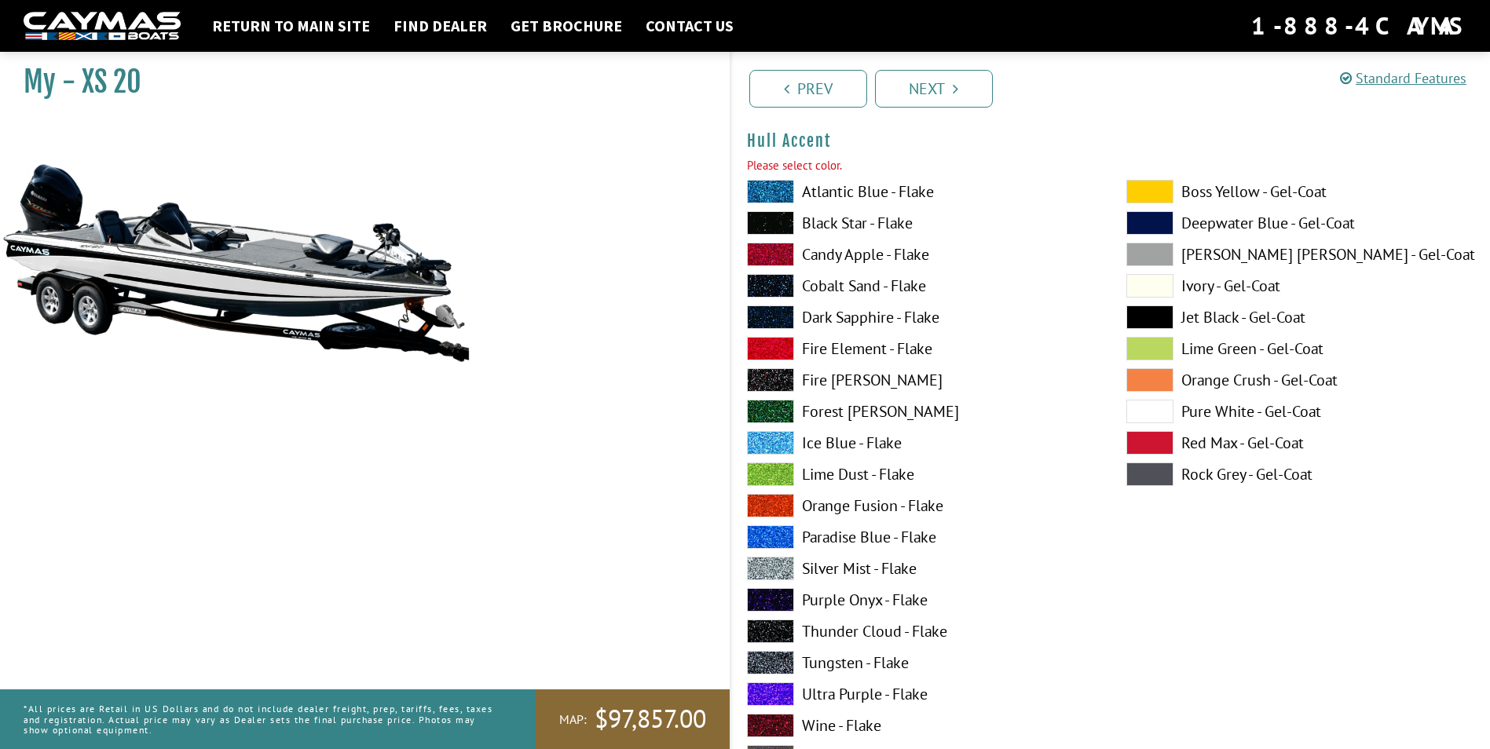
click at [1140, 410] on span at bounding box center [1149, 412] width 47 height 24
click at [781, 227] on span at bounding box center [770, 223] width 47 height 24
click at [953, 90] on icon "Pagination" at bounding box center [955, 89] width 5 height 16
click at [1156, 410] on span at bounding box center [1149, 412] width 47 height 24
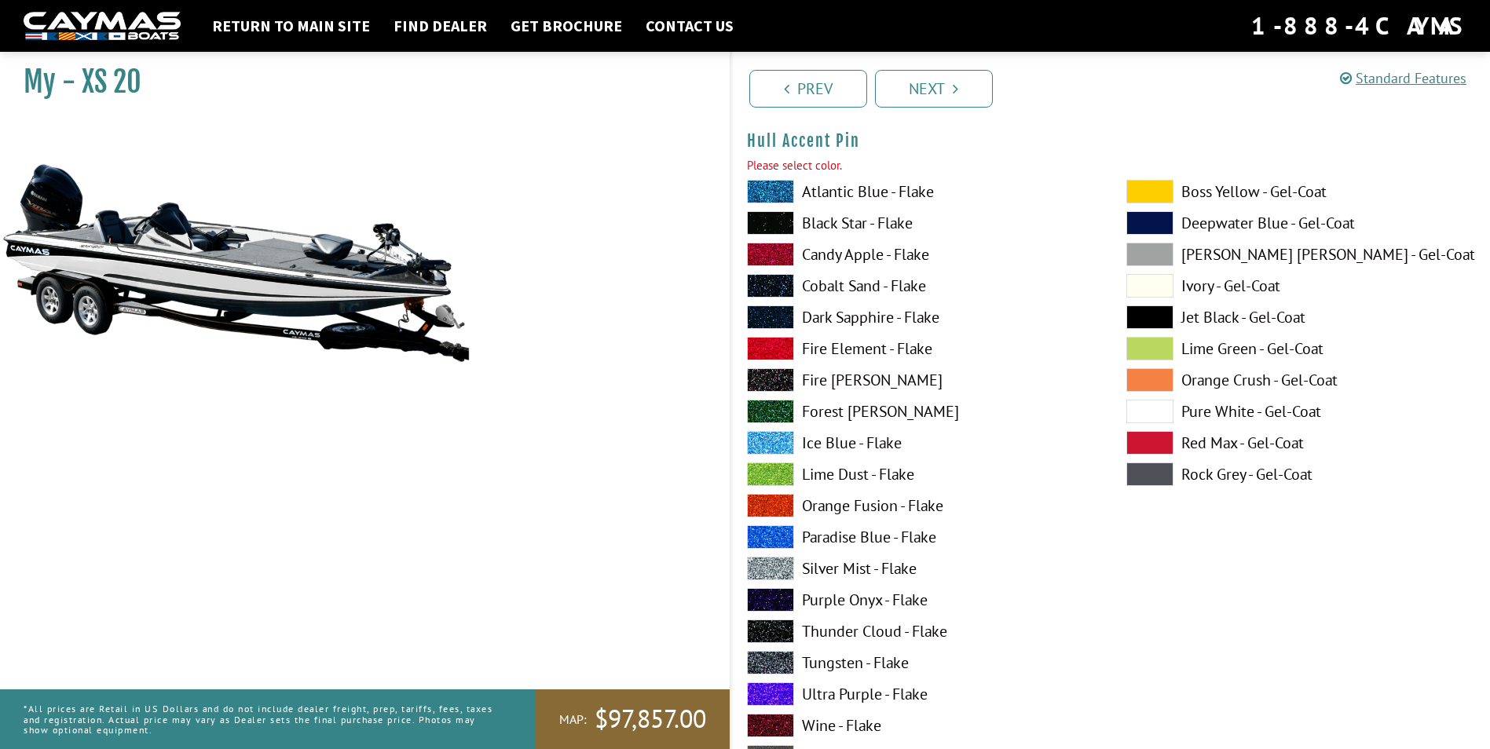
click at [779, 225] on span at bounding box center [770, 223] width 47 height 24
click at [957, 99] on link "Next" at bounding box center [934, 89] width 118 height 38
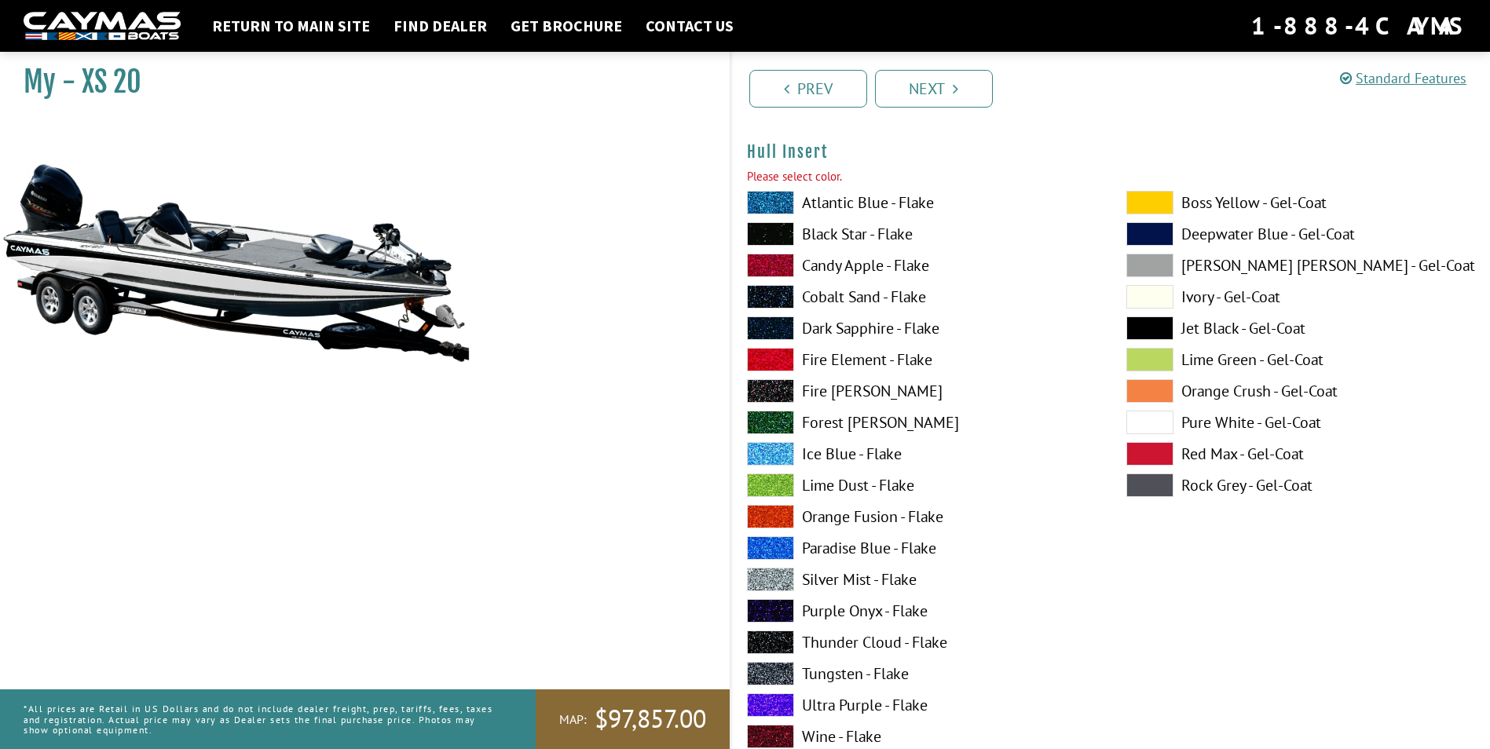
scroll to position [7058, 0]
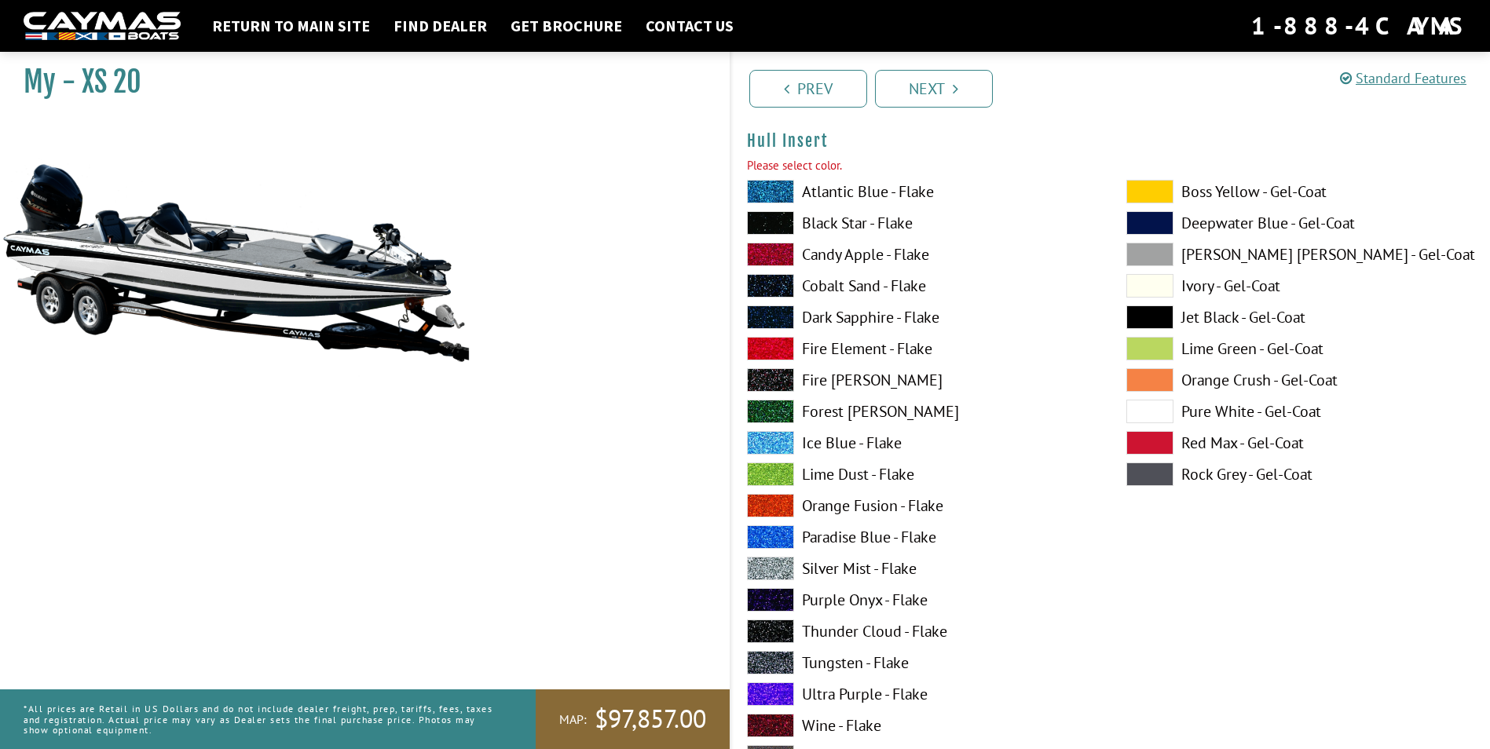
click at [775, 227] on span at bounding box center [770, 223] width 47 height 24
click at [968, 83] on link "Next" at bounding box center [934, 89] width 118 height 38
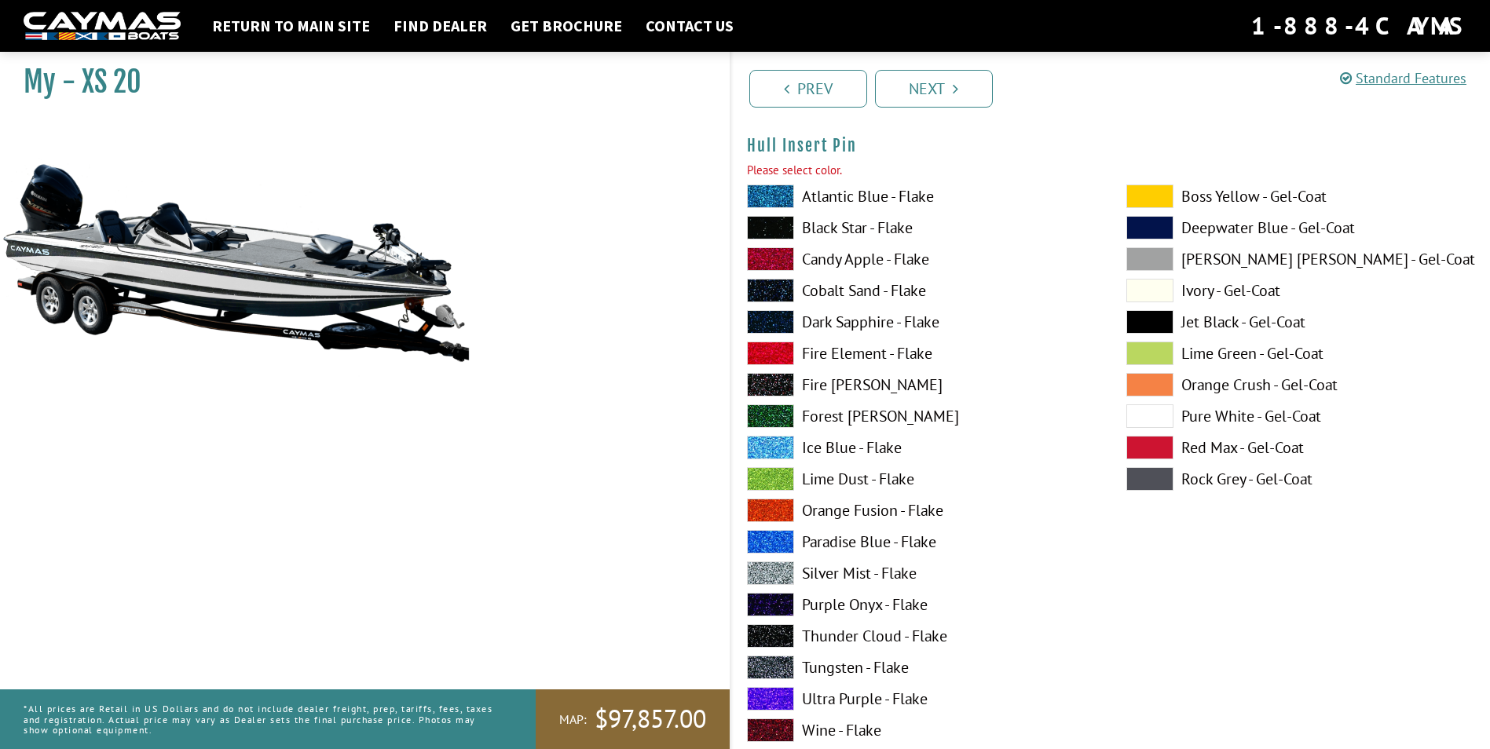
scroll to position [7704, 0]
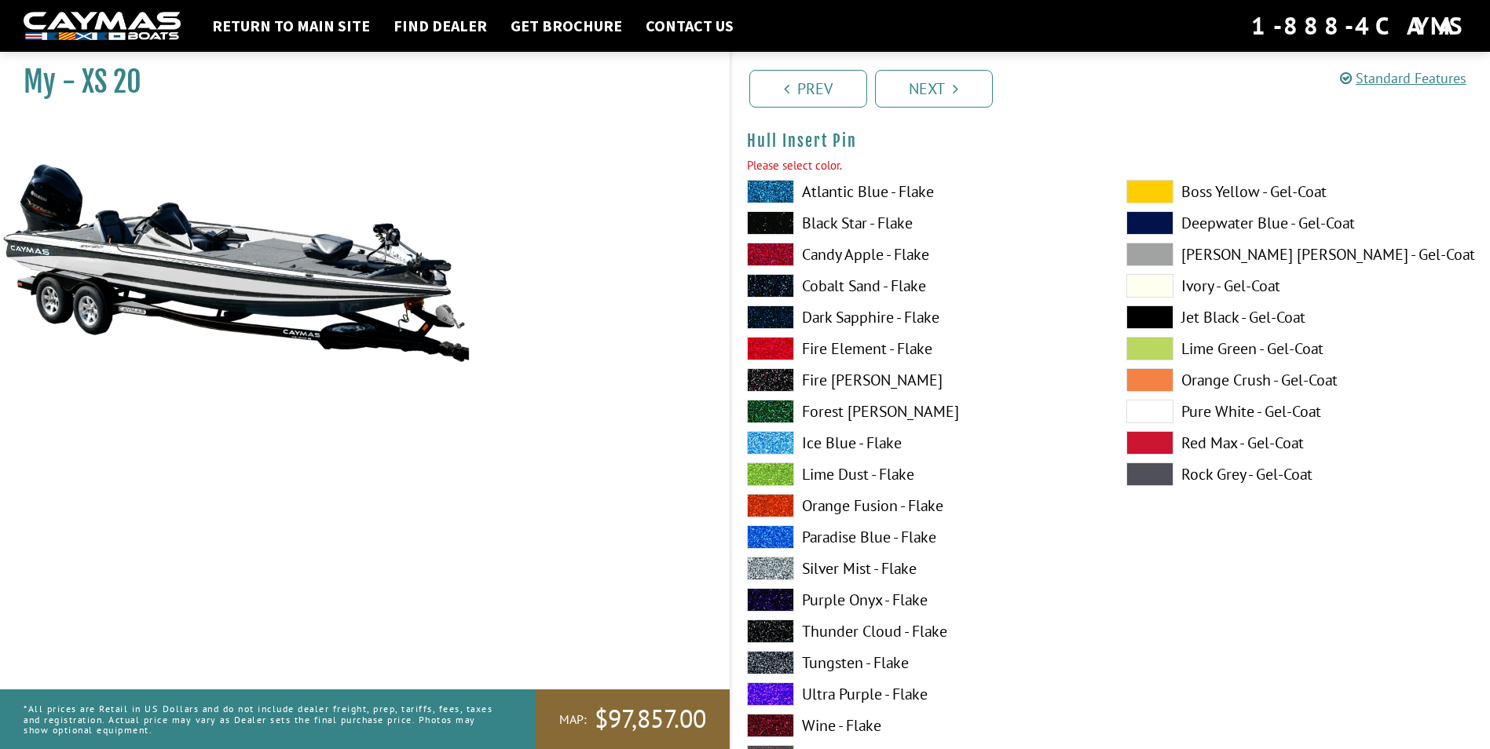
click at [774, 221] on span at bounding box center [770, 223] width 47 height 24
click at [951, 93] on link "Next" at bounding box center [934, 89] width 118 height 38
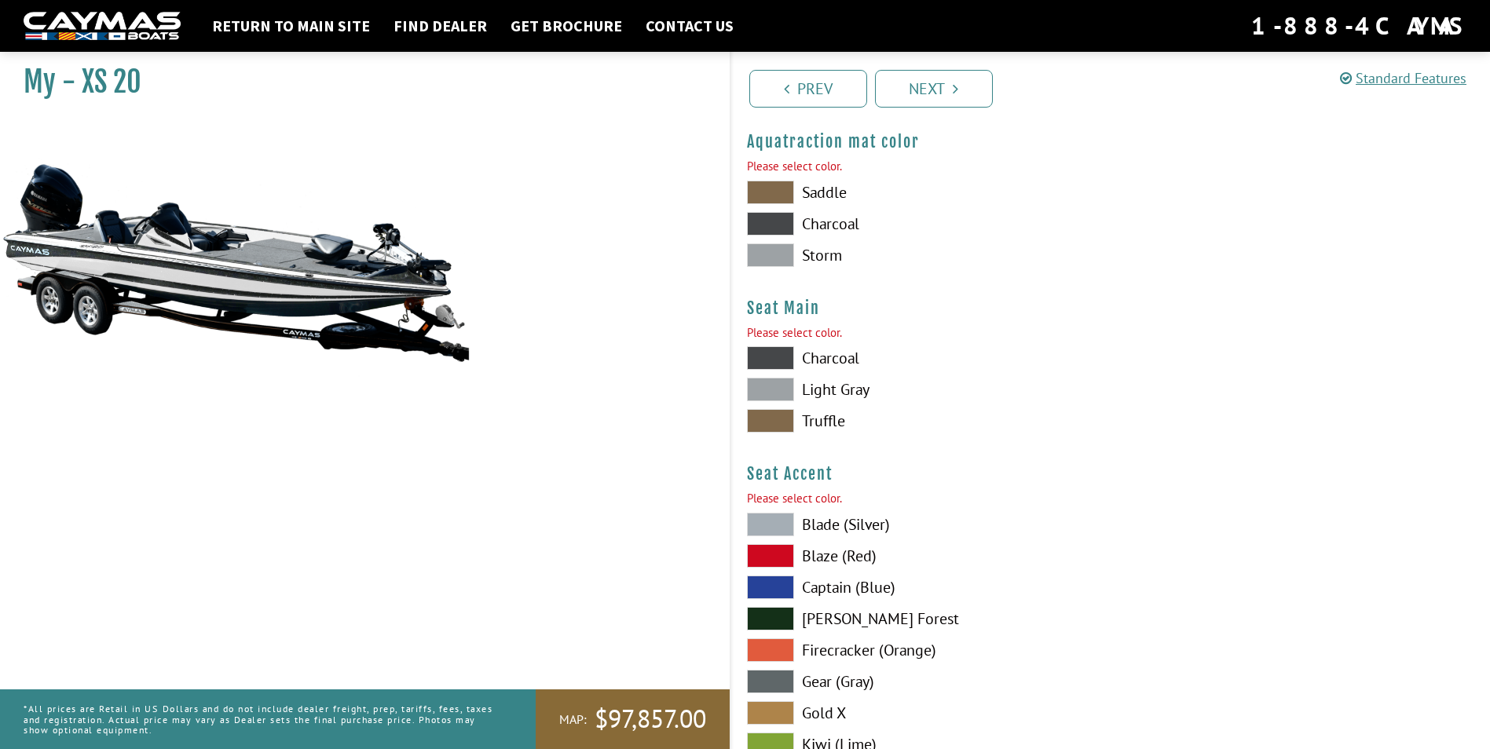
scroll to position [8350, 0]
click at [784, 254] on span at bounding box center [770, 255] width 47 height 24
click at [782, 218] on span at bounding box center [770, 223] width 47 height 24
click at [780, 351] on span at bounding box center [770, 358] width 47 height 24
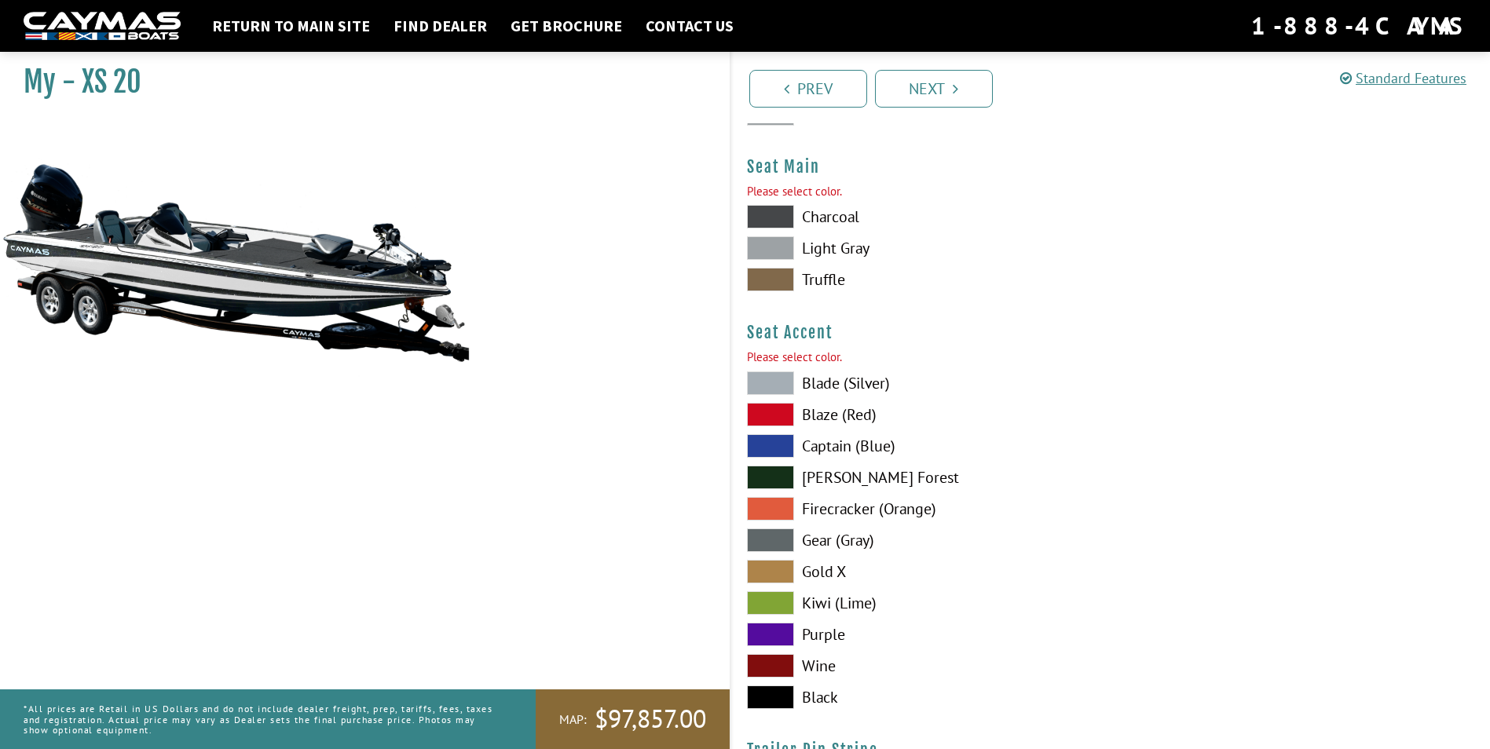
scroll to position [8508, 0]
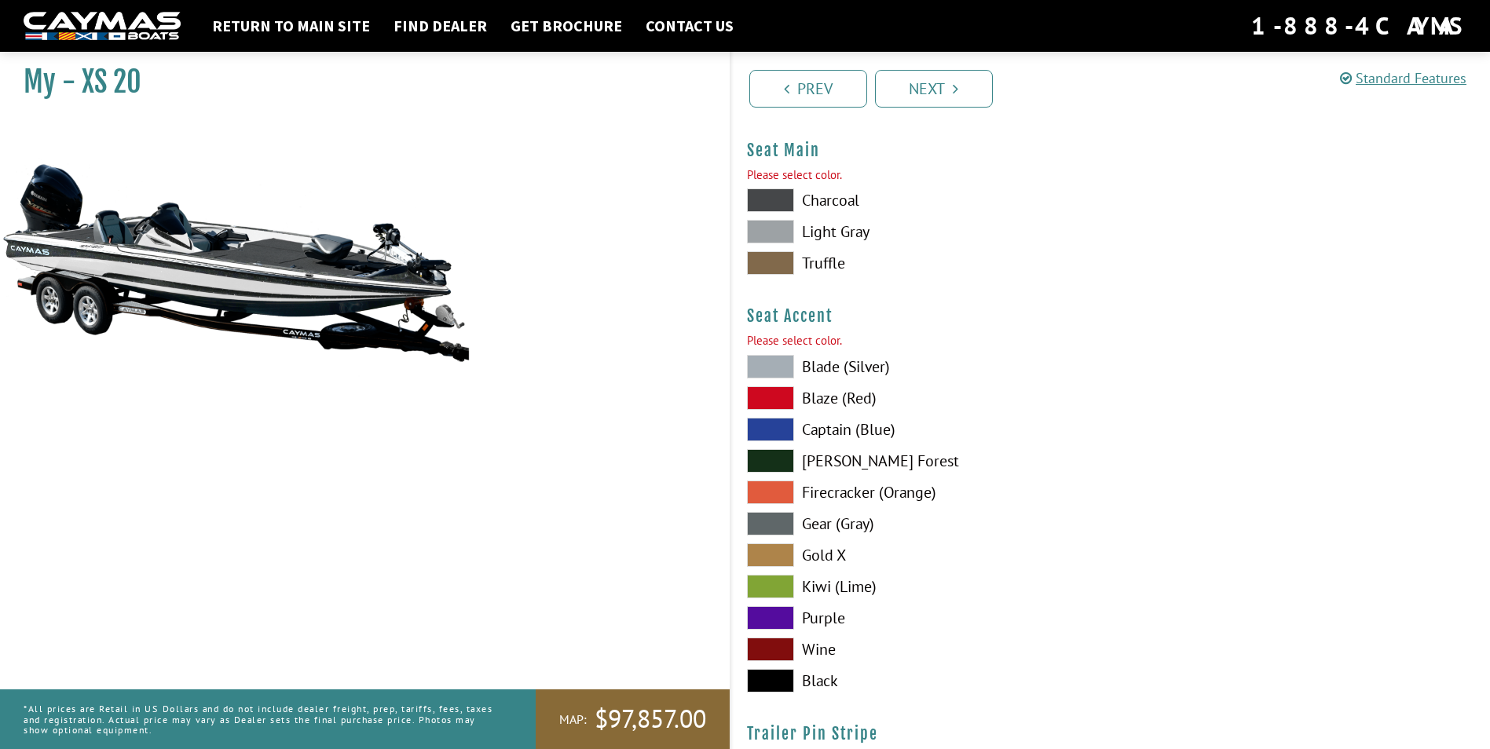
click at [786, 368] on span at bounding box center [770, 367] width 47 height 24
click at [781, 675] on span at bounding box center [770, 681] width 47 height 24
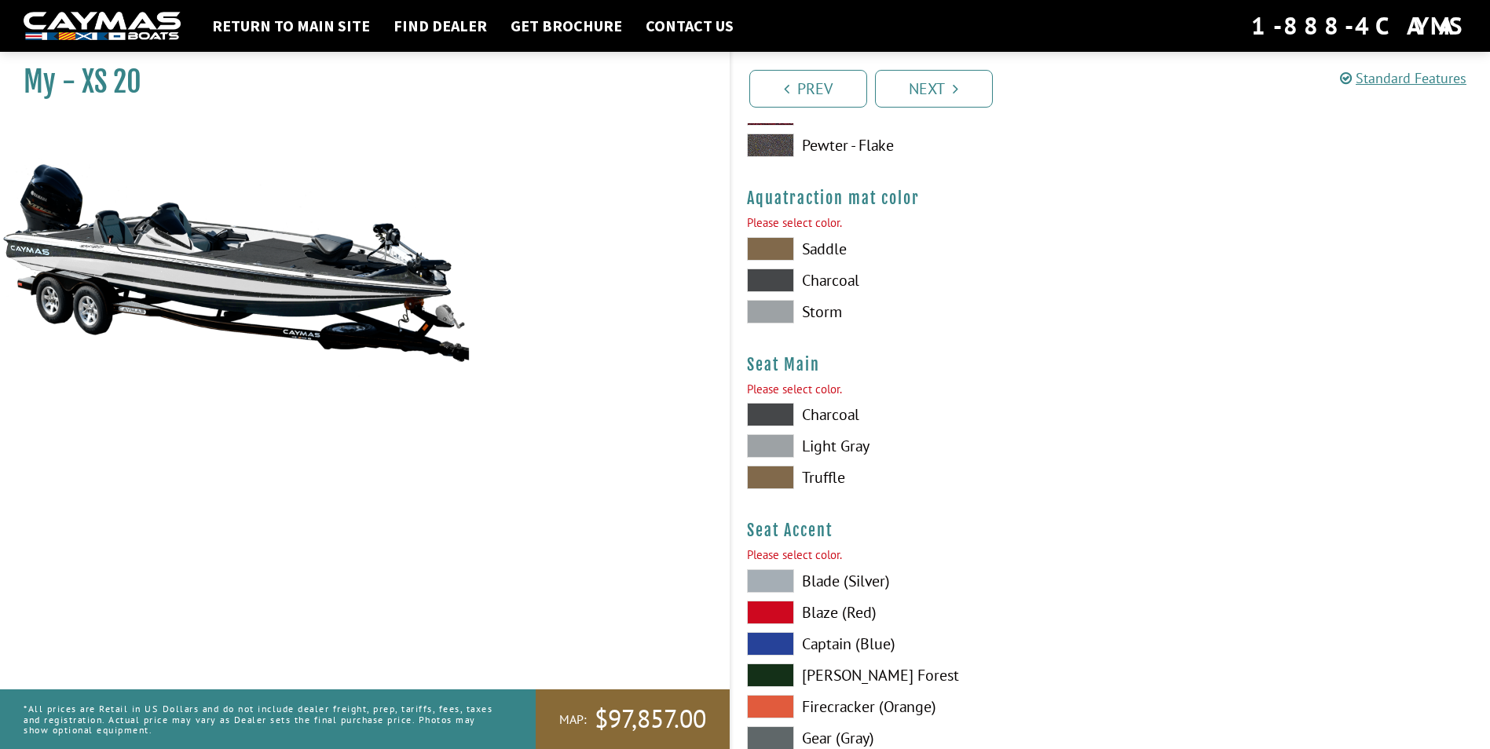
scroll to position [8272, 0]
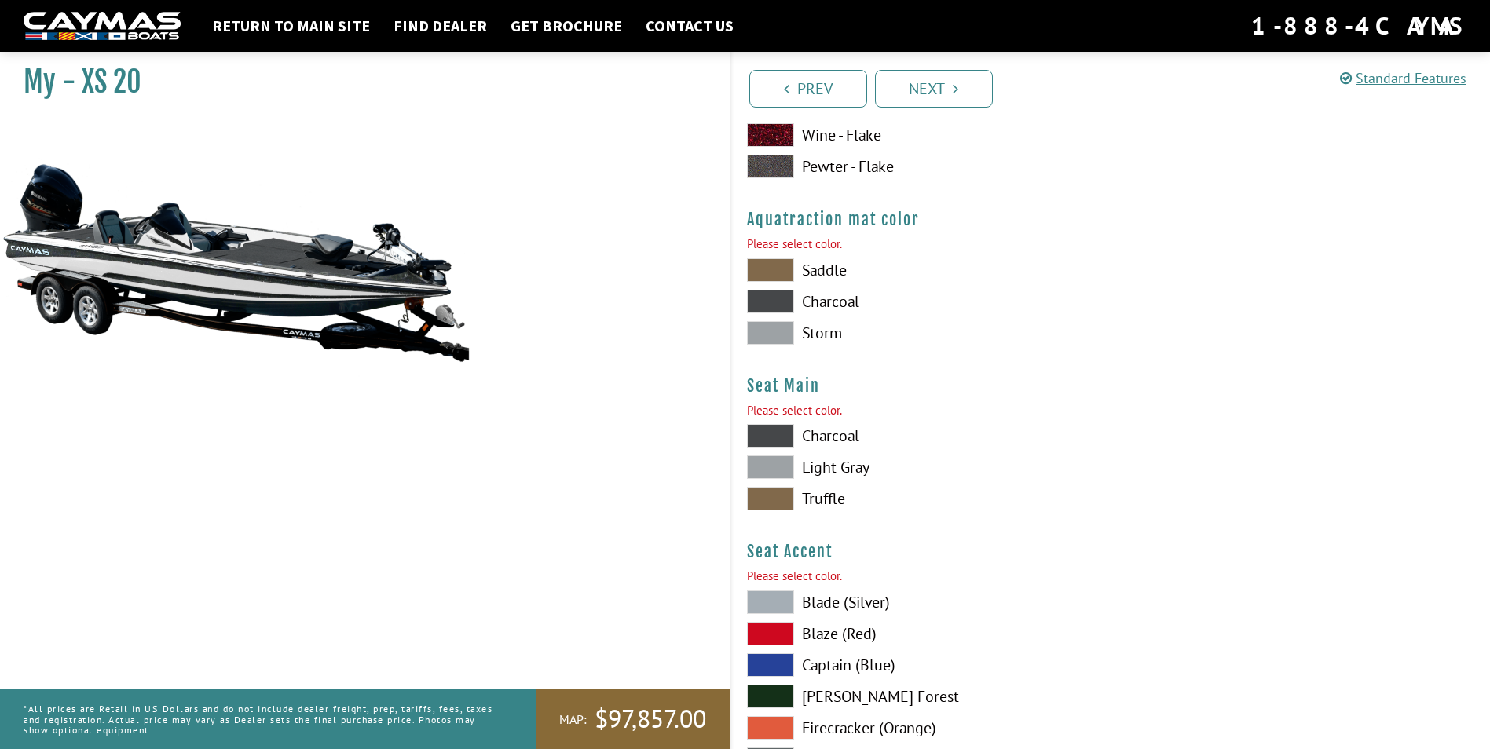
click at [772, 463] on span at bounding box center [770, 467] width 47 height 24
click at [766, 330] on span at bounding box center [770, 333] width 47 height 24
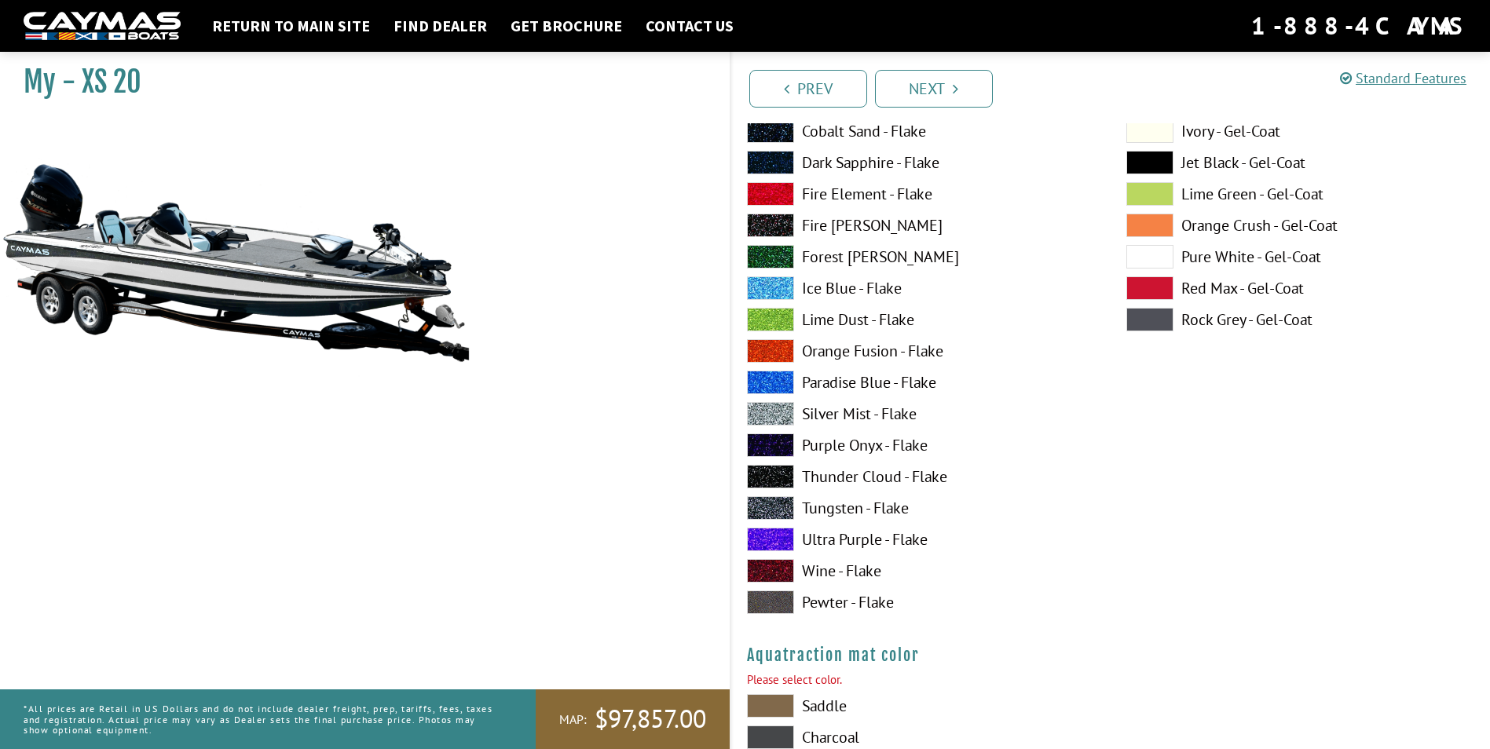
scroll to position [7801, 0]
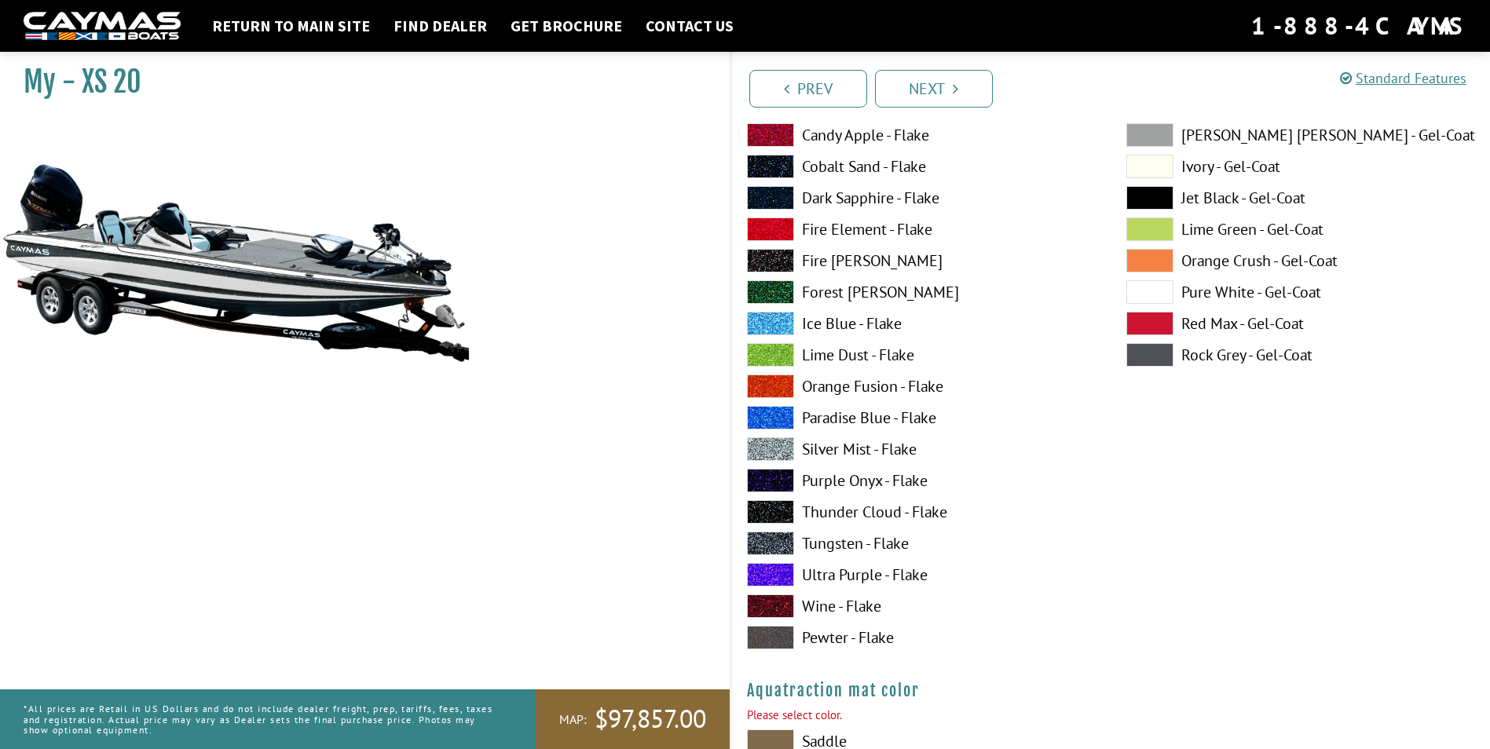
click at [785, 540] on span at bounding box center [770, 544] width 47 height 24
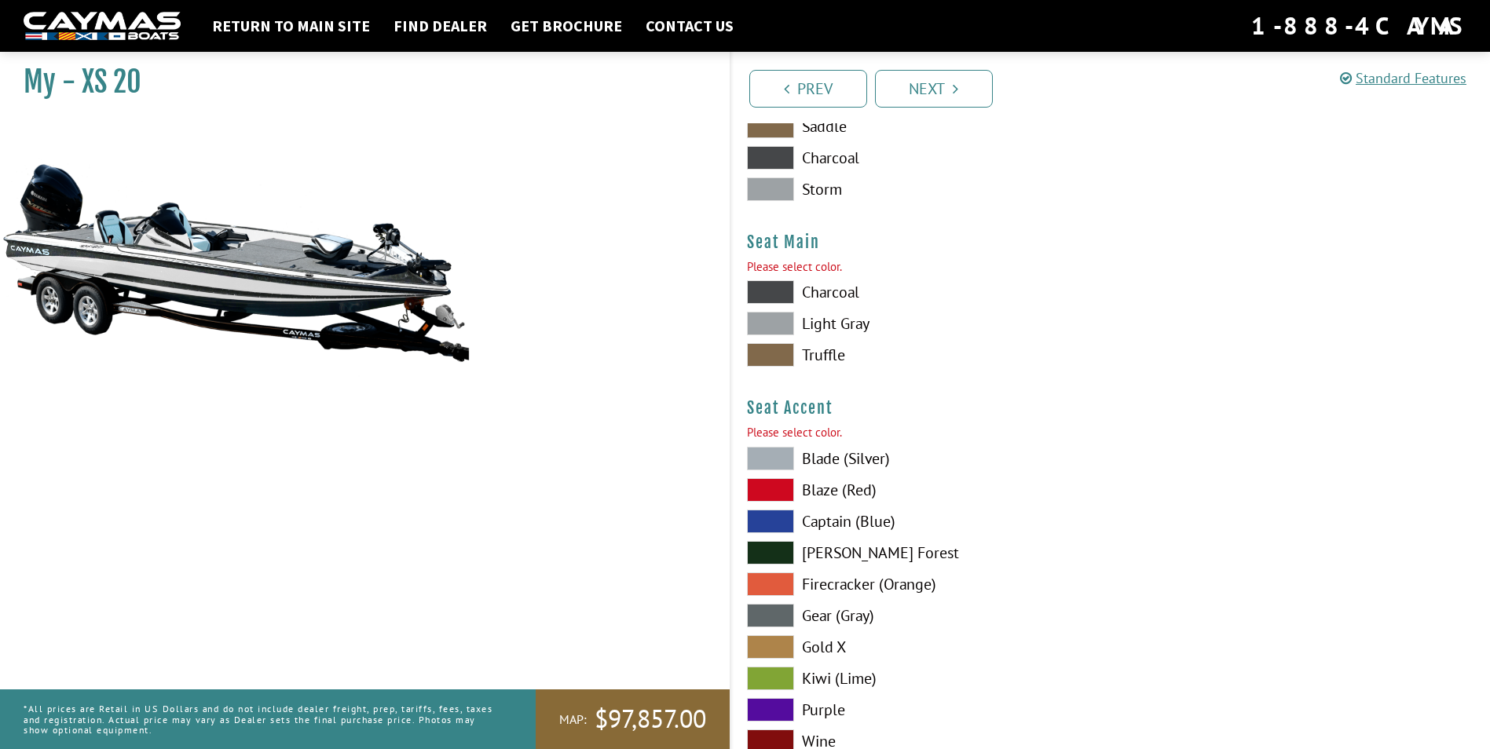
scroll to position [8586, 0]
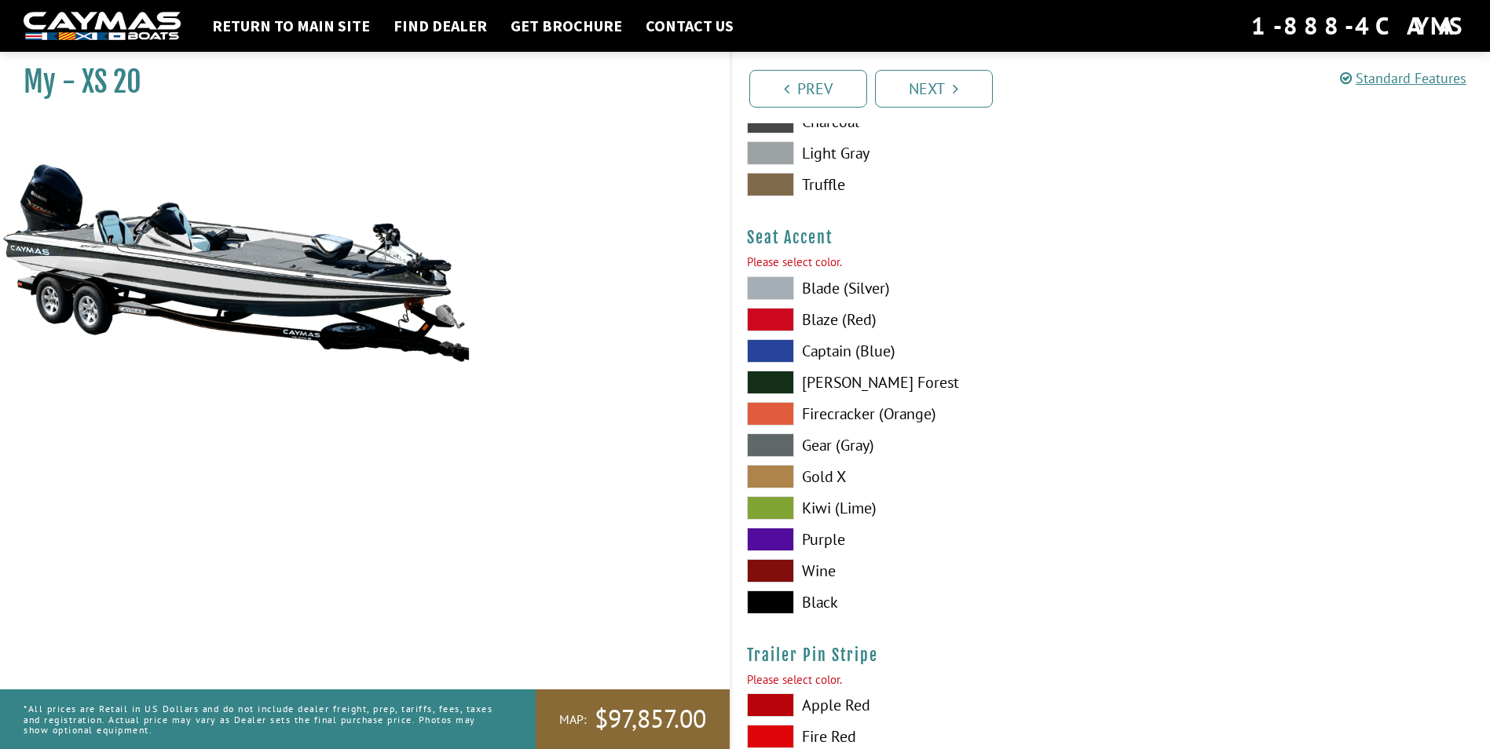
click at [777, 477] on span at bounding box center [770, 477] width 47 height 24
click at [770, 278] on span at bounding box center [770, 288] width 47 height 24
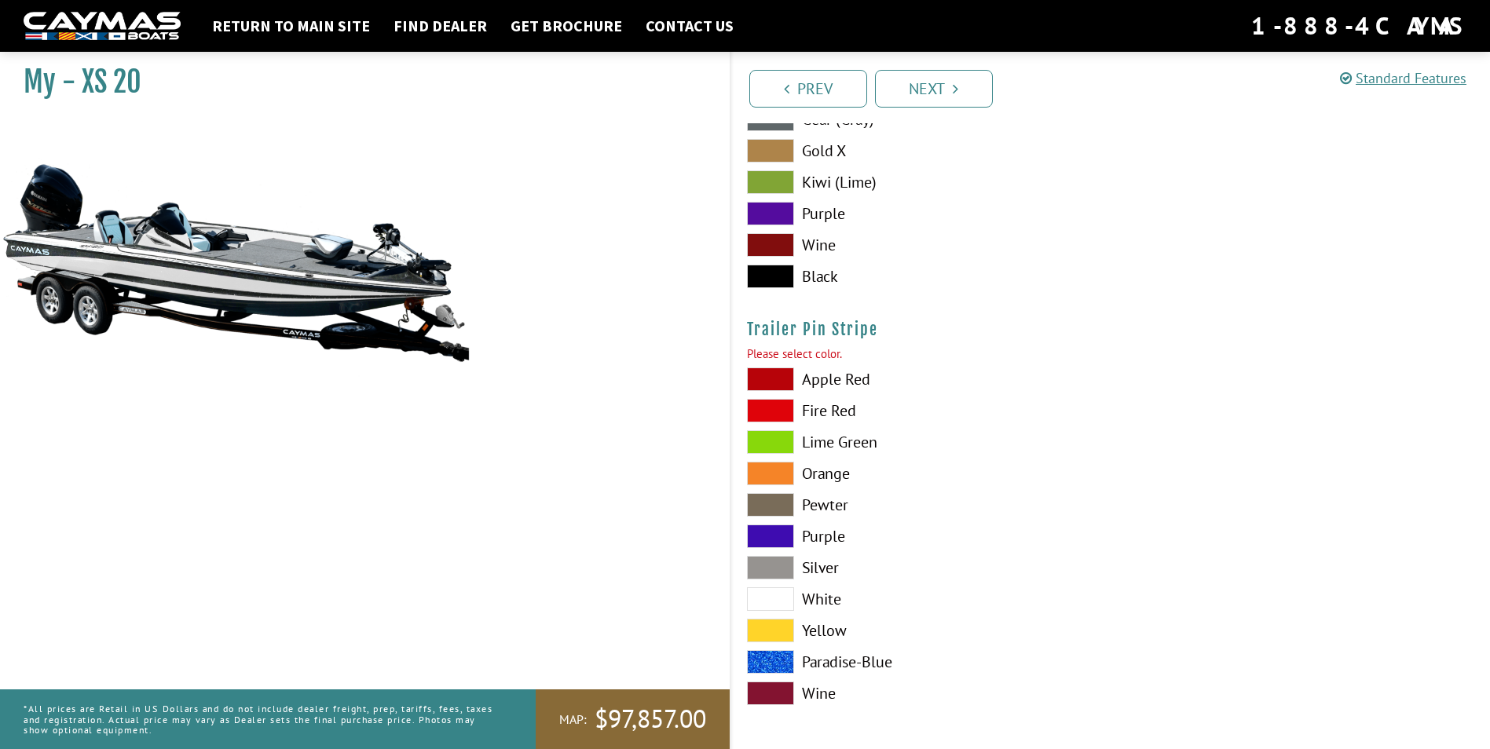
scroll to position [8914, 0]
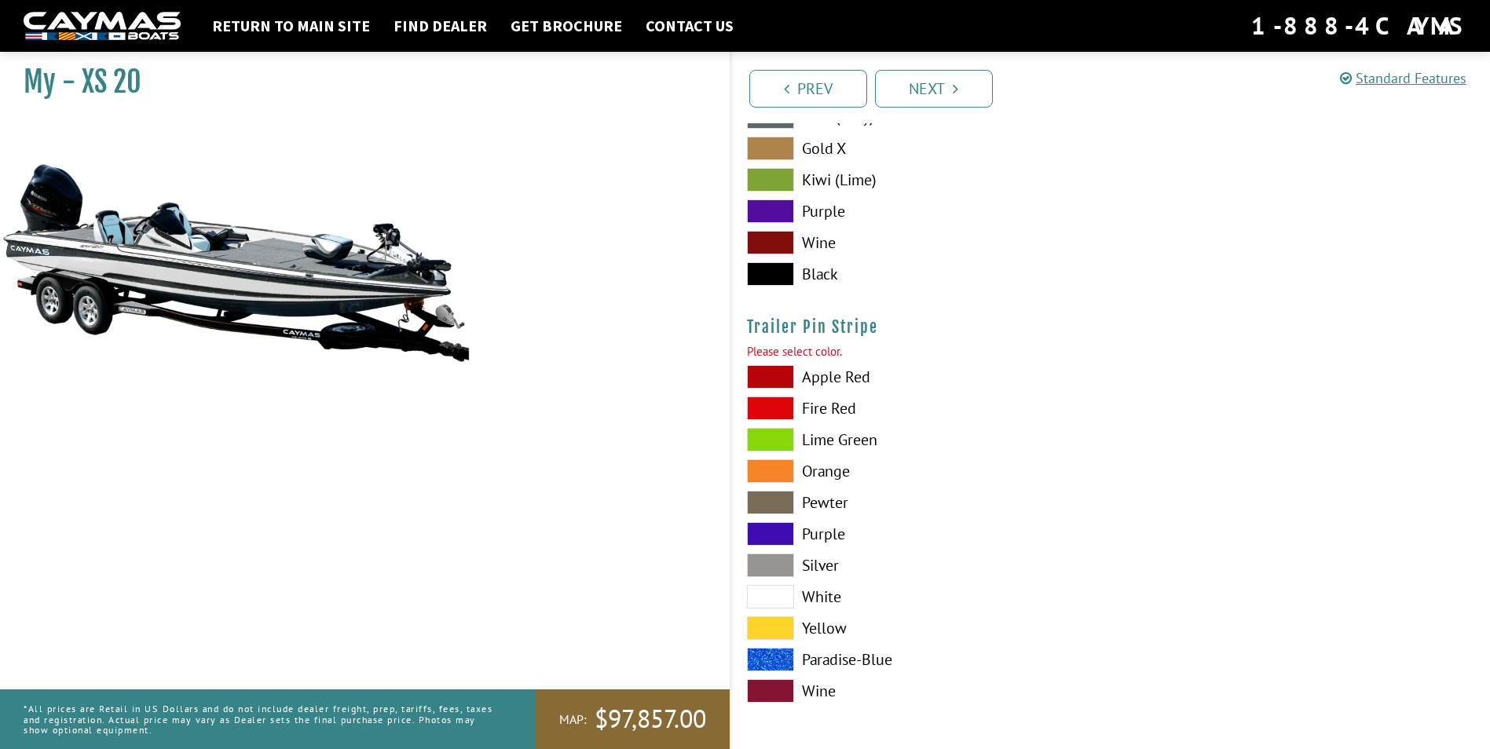
click at [783, 565] on span at bounding box center [770, 566] width 47 height 24
click at [956, 86] on icon "Pagination" at bounding box center [955, 89] width 5 height 16
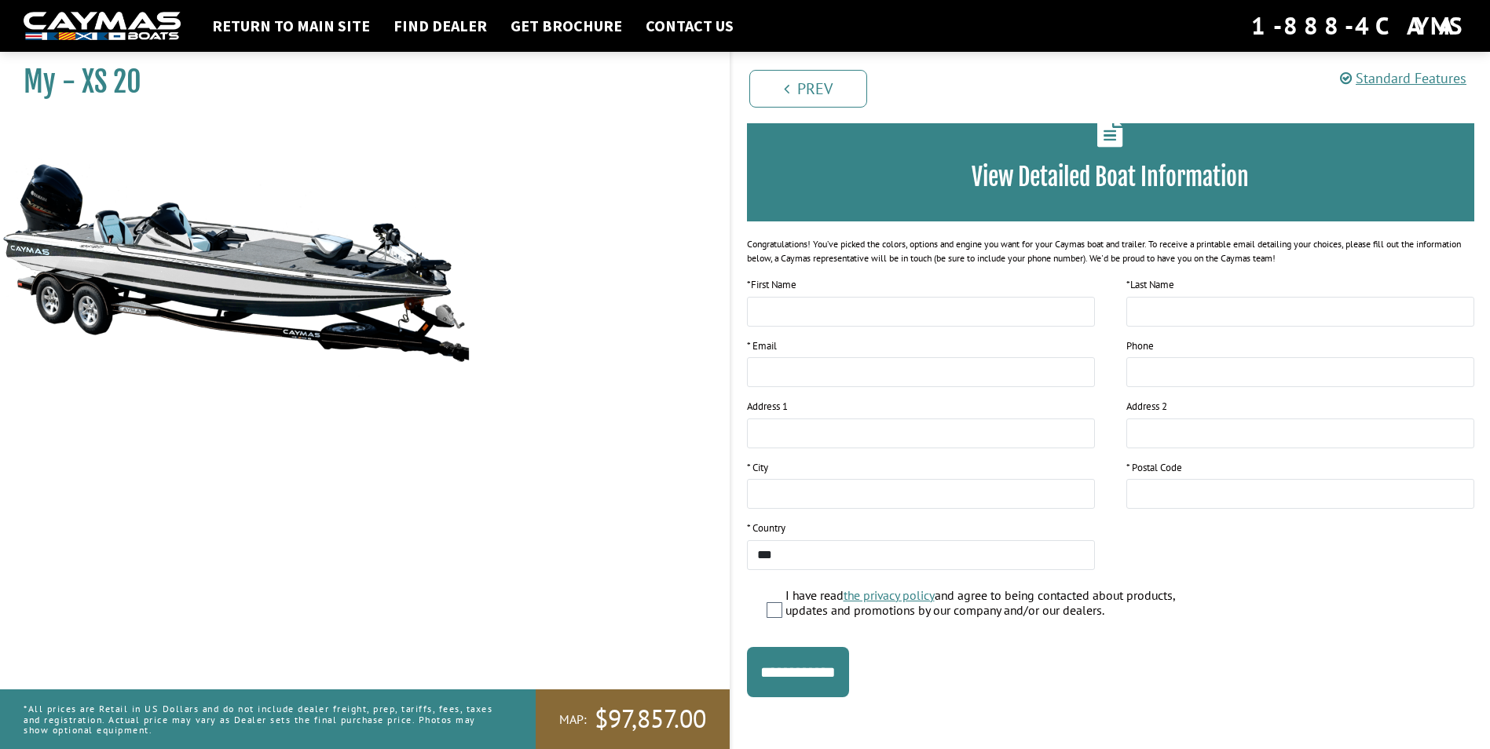
scroll to position [94, 0]
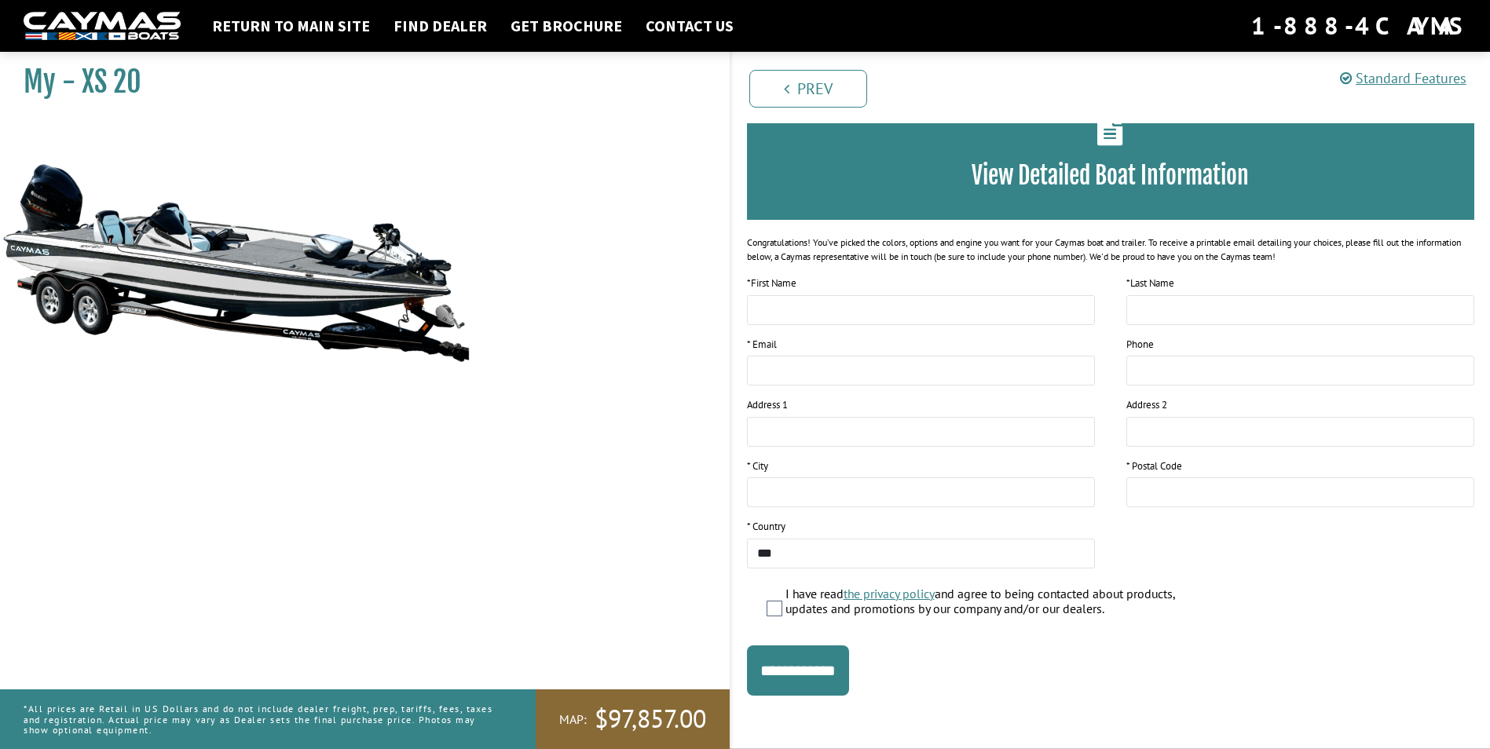
drag, startPoint x: 227, startPoint y: 305, endPoint x: 263, endPoint y: 275, distance: 47.4
click at [229, 303] on img at bounding box center [235, 262] width 471 height 286
click at [268, 271] on img at bounding box center [235, 262] width 471 height 286
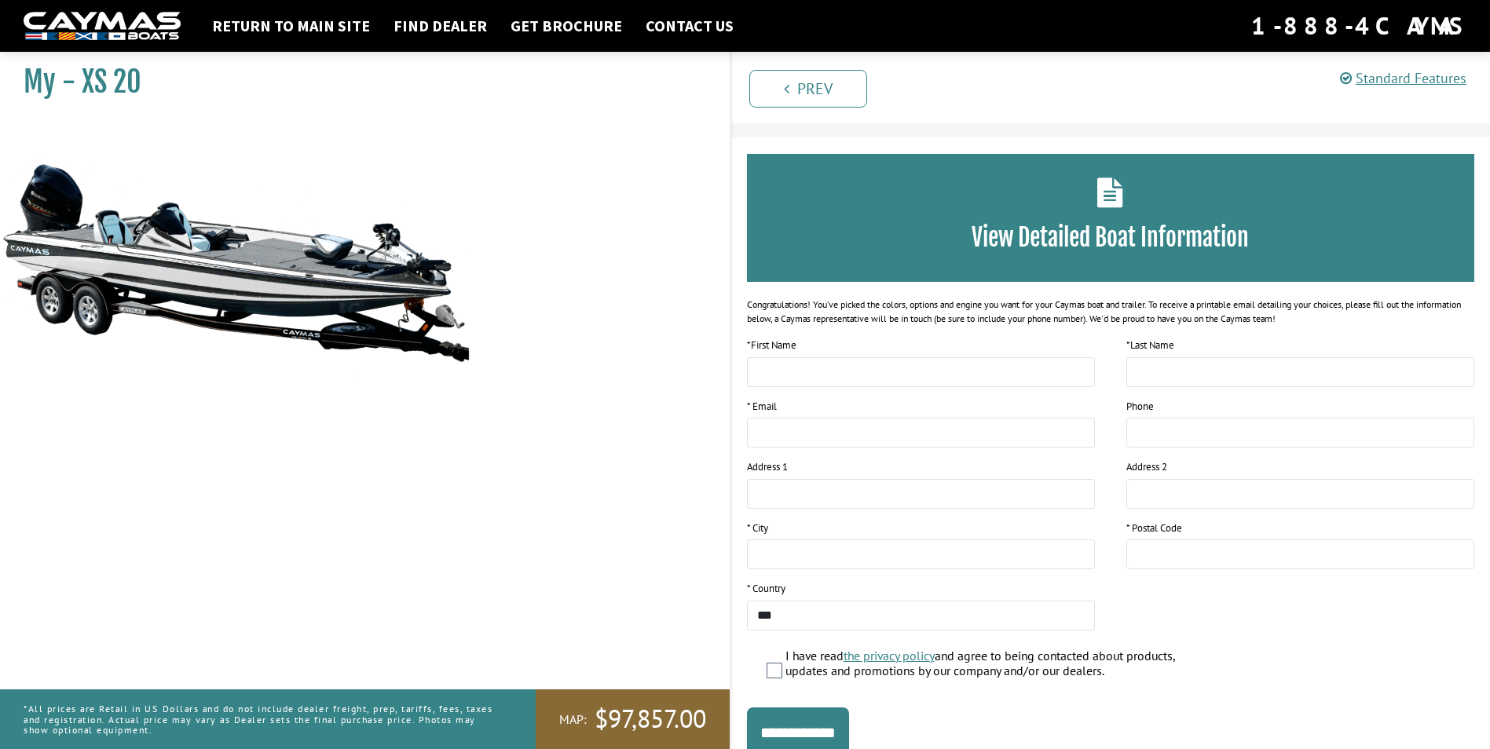
scroll to position [0, 0]
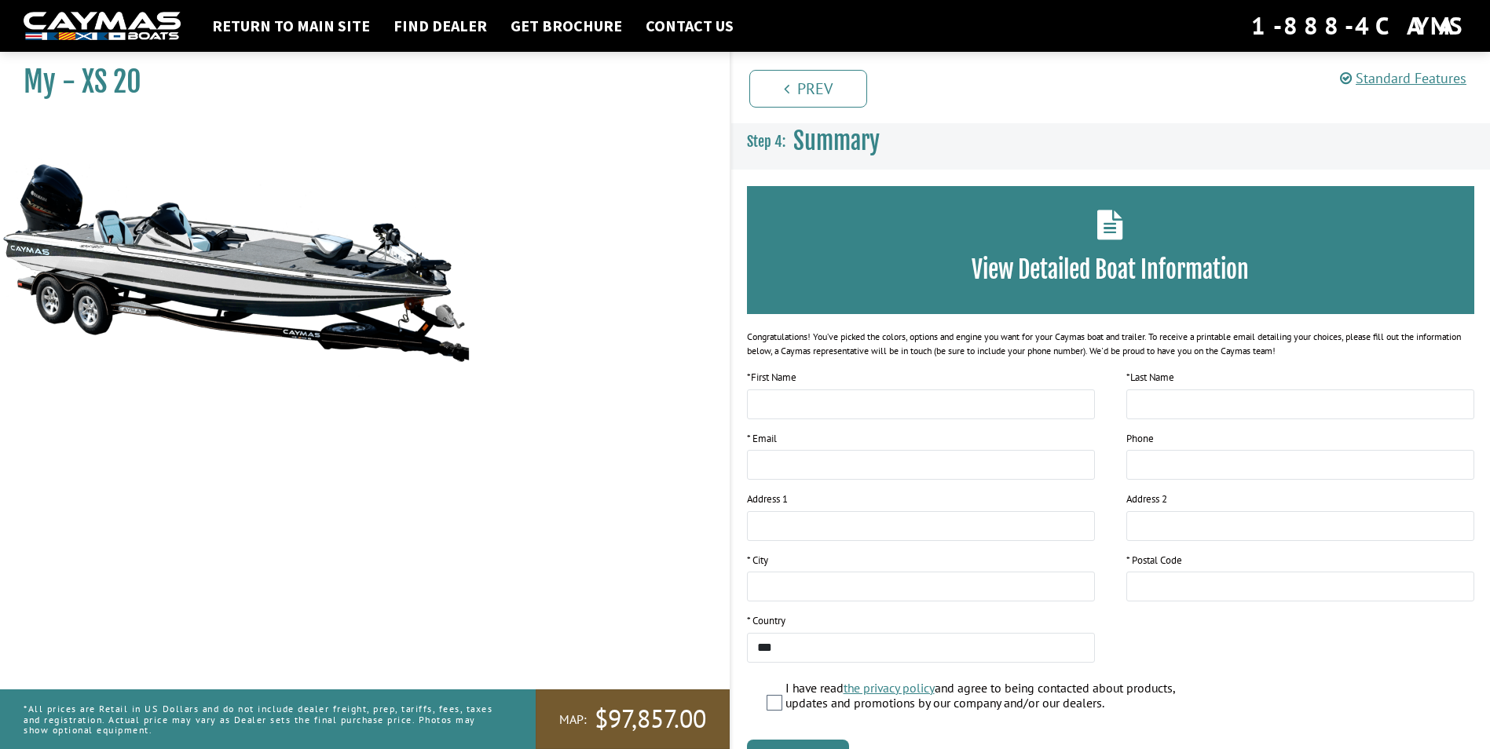
click at [627, 722] on span "$97,857.00" at bounding box center [651, 719] width 112 height 33
